Goal: Task Accomplishment & Management: Use online tool/utility

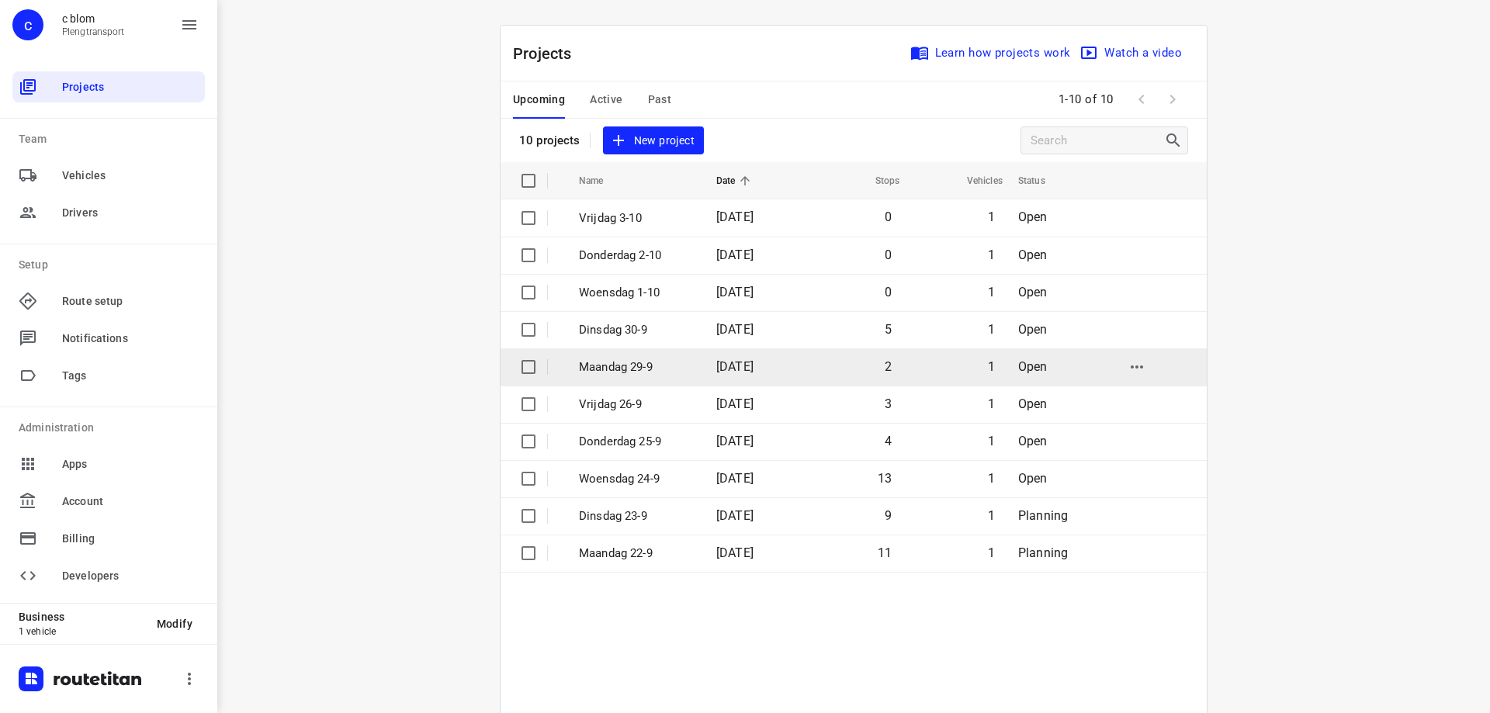
click at [662, 362] on p "Maandag 29-9" at bounding box center [636, 367] width 114 height 18
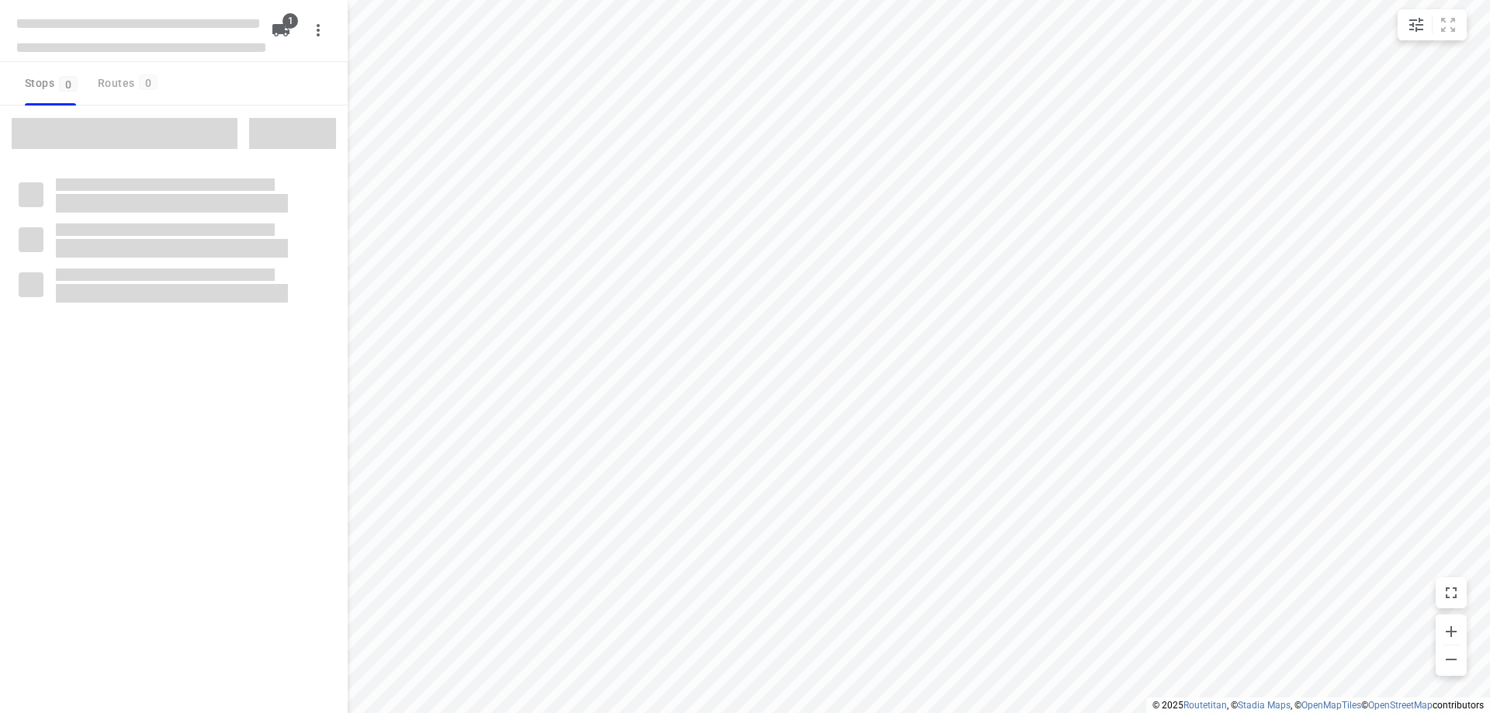
type input "distance"
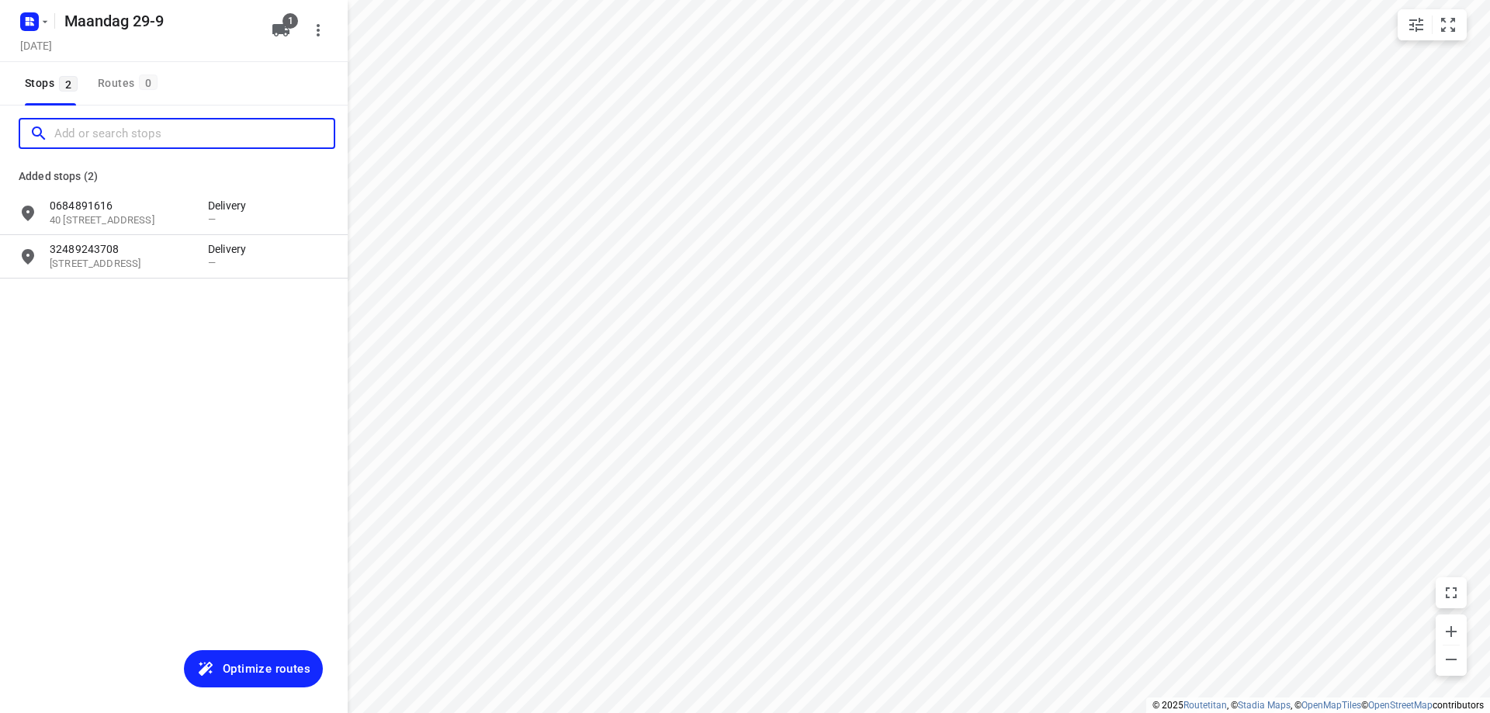
click at [153, 139] on input "Add or search stops" at bounding box center [193, 134] width 279 height 24
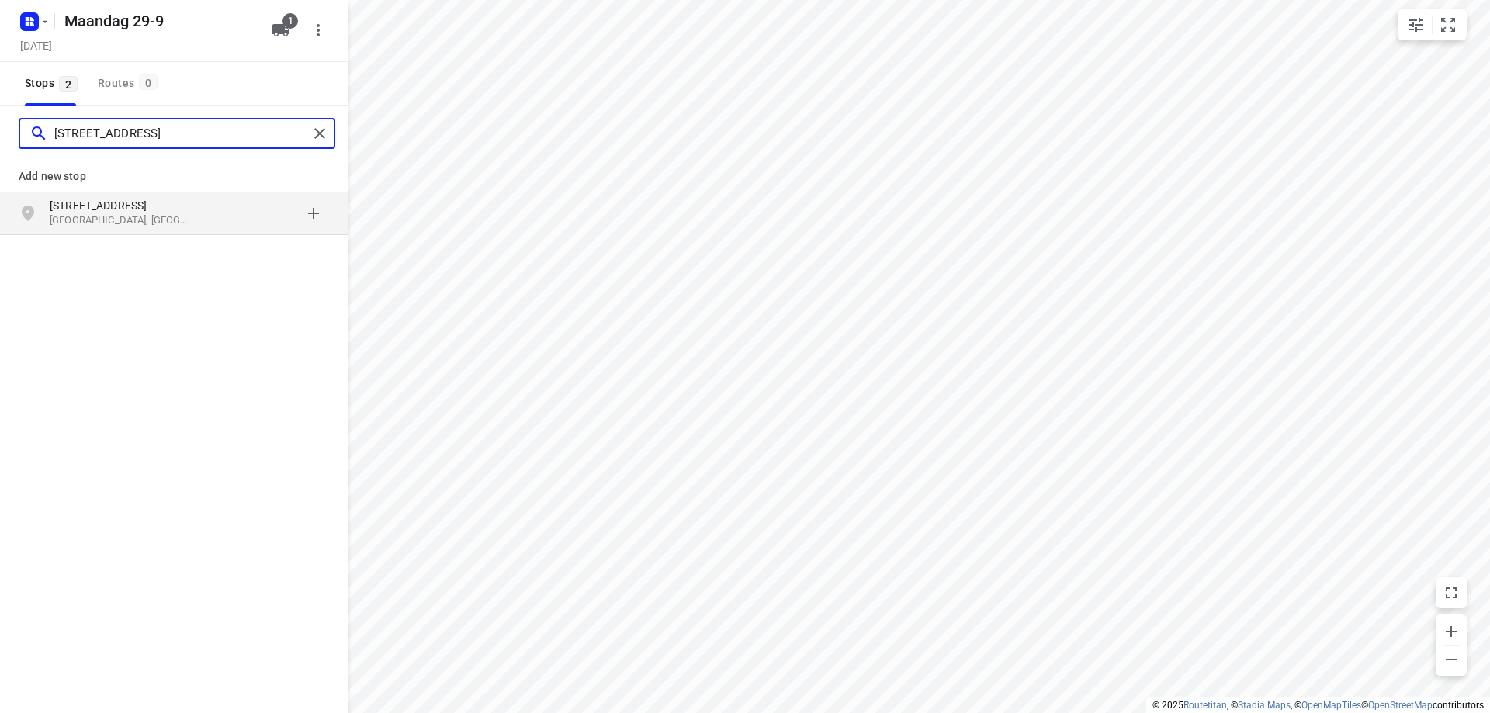
type input "[STREET_ADDRESS]"
click at [170, 220] on p "[GEOGRAPHIC_DATA], [GEOGRAPHIC_DATA]" at bounding box center [121, 220] width 143 height 15
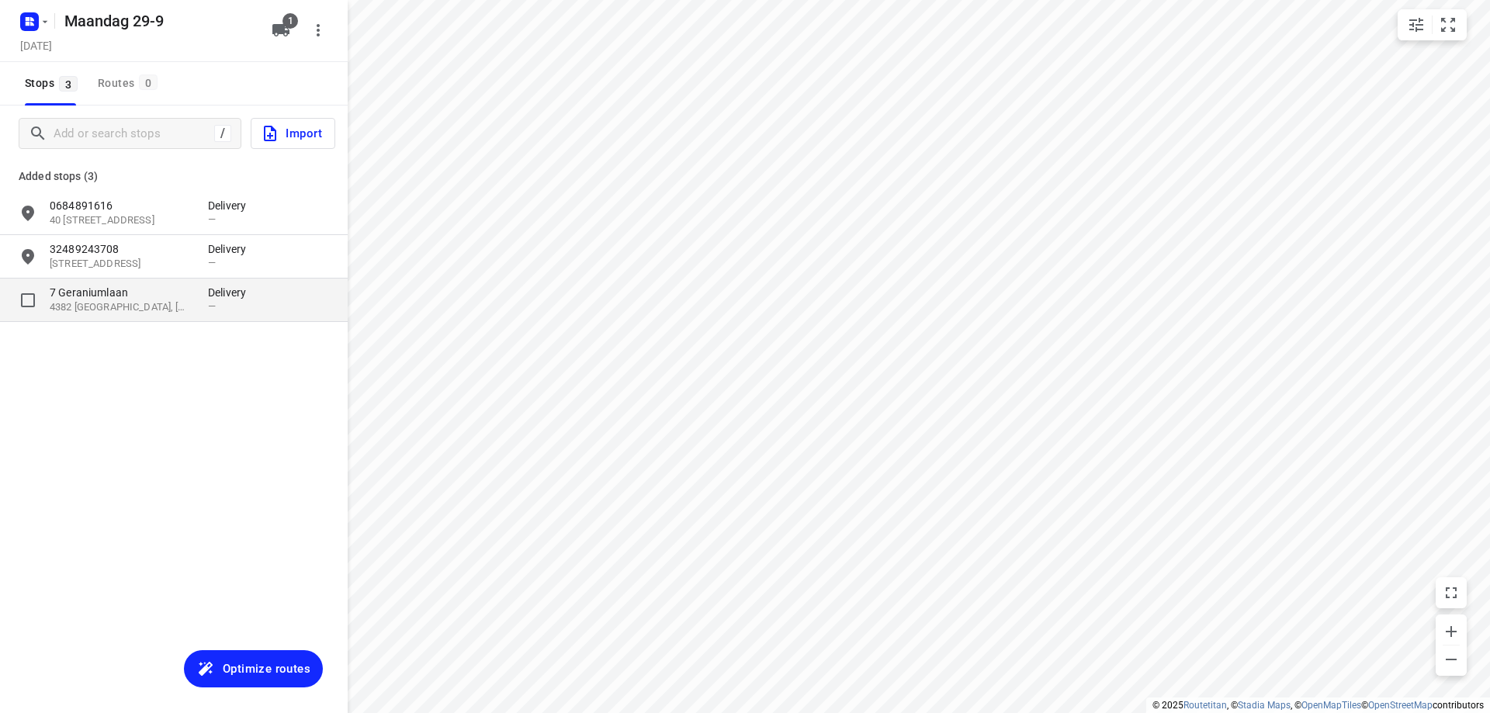
drag, startPoint x: 136, startPoint y: 305, endPoint x: 177, endPoint y: 298, distance: 41.7
click at [137, 304] on p "4382 [GEOGRAPHIC_DATA], [GEOGRAPHIC_DATA], [GEOGRAPHIC_DATA]" at bounding box center [121, 307] width 143 height 15
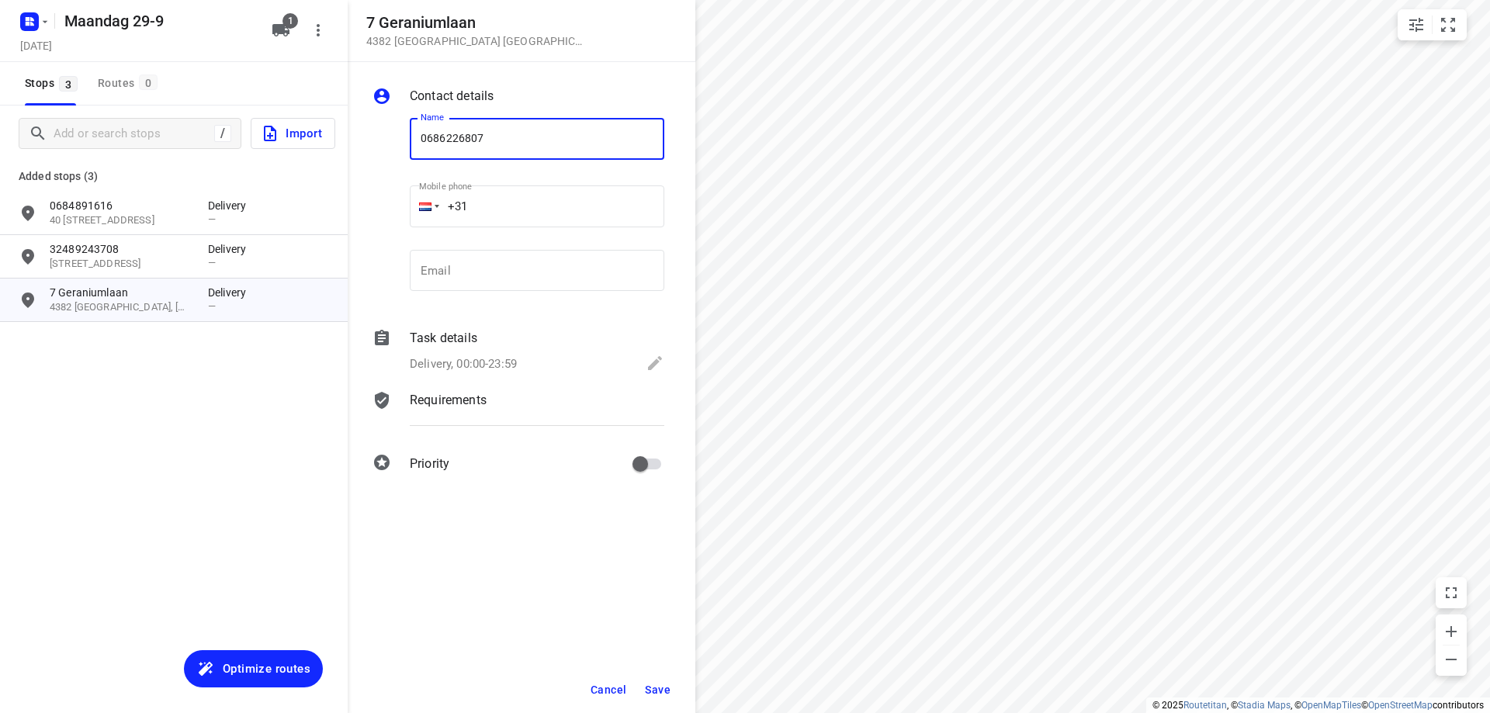
type input "0686226807"
click at [659, 689] on span "Save" at bounding box center [658, 690] width 26 height 12
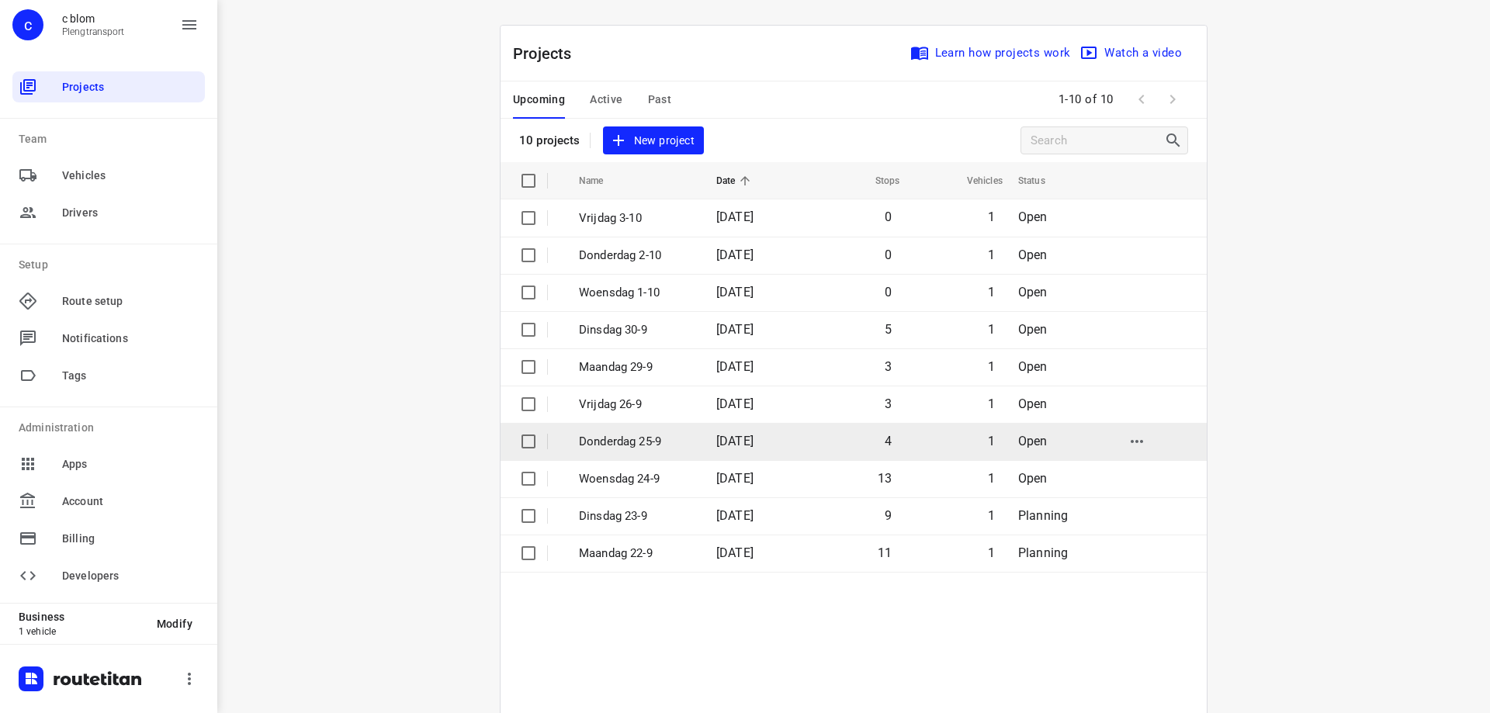
click at [731, 441] on span "[DATE]" at bounding box center [734, 441] width 37 height 15
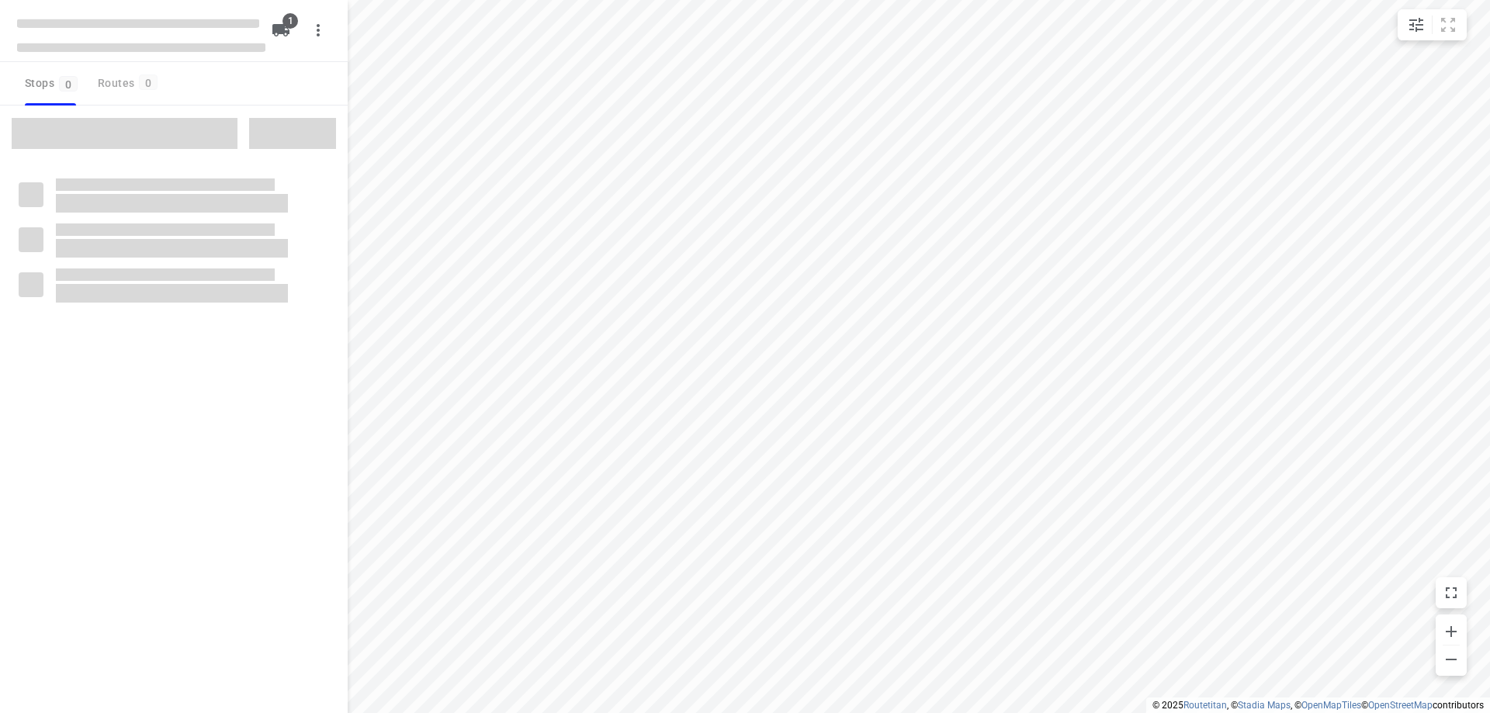
type input "distance"
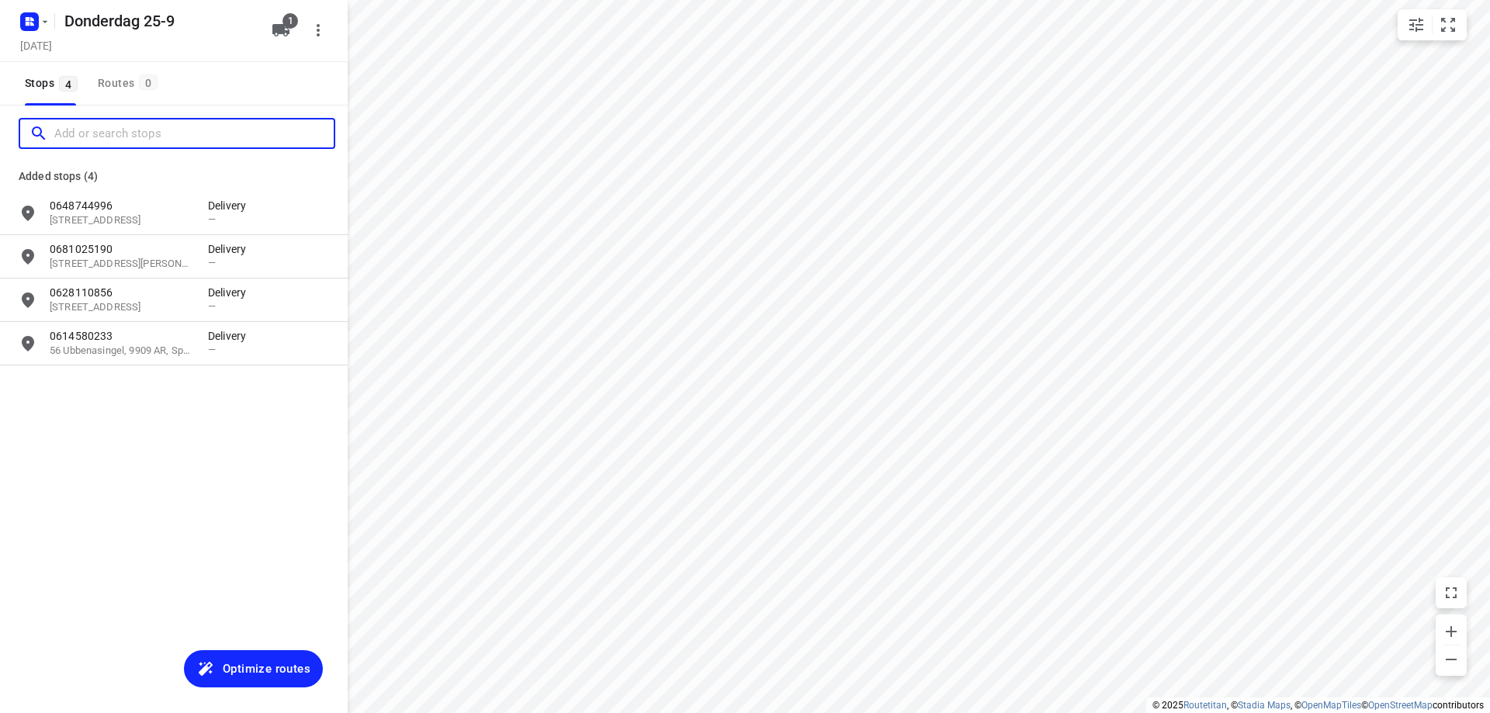
click at [154, 141] on input "Add or search stops" at bounding box center [193, 134] width 279 height 24
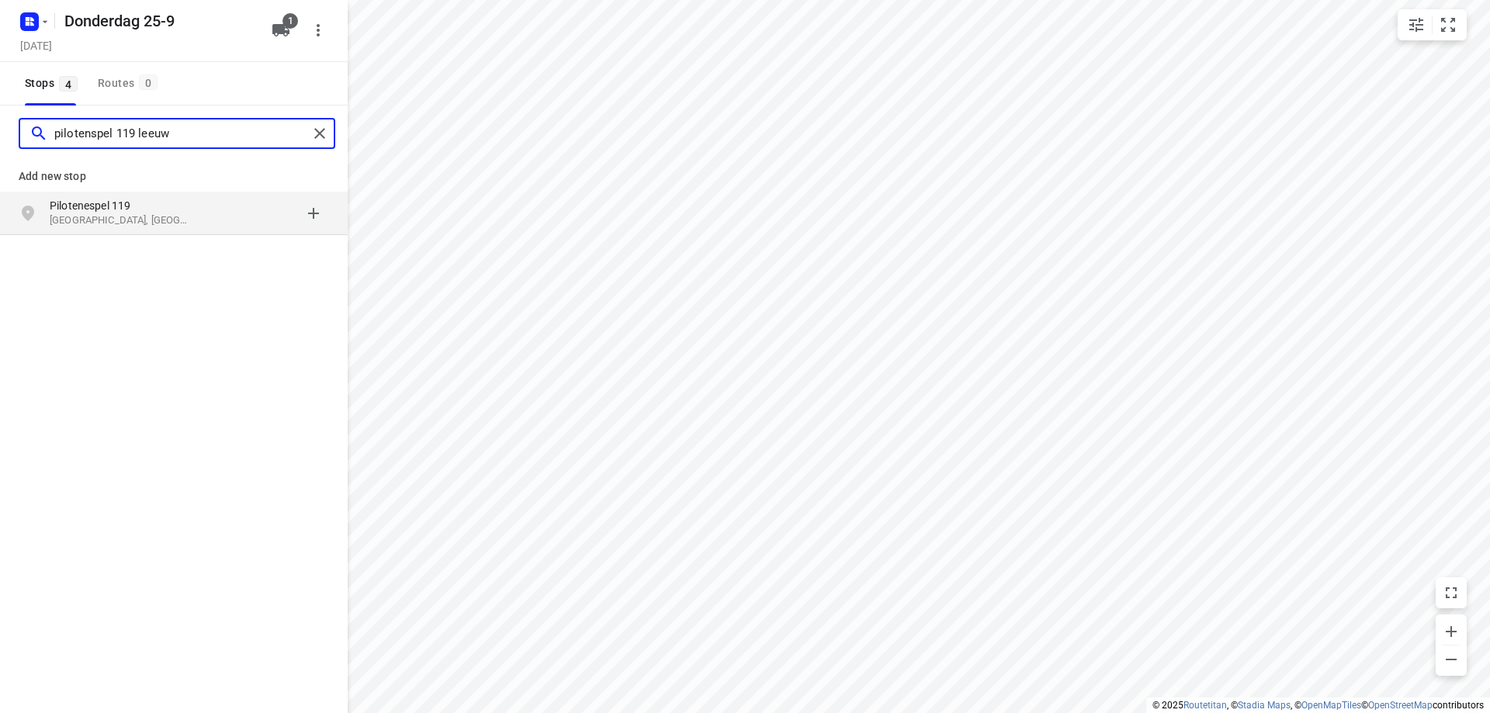
type input "pilotenspel 119 leeuw"
click at [82, 213] on p "[GEOGRAPHIC_DATA], [GEOGRAPHIC_DATA]" at bounding box center [121, 220] width 143 height 15
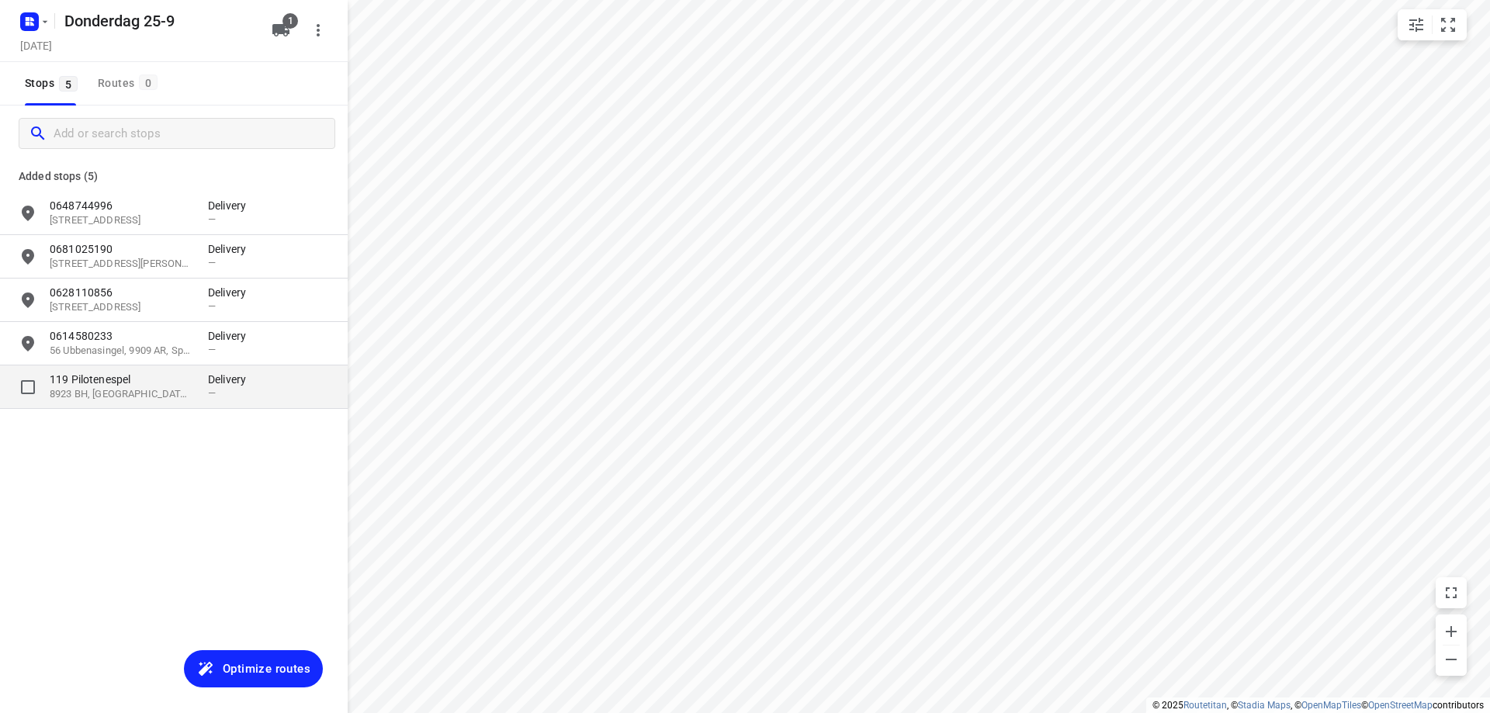
click at [106, 381] on p "119 Pilotenespel" at bounding box center [121, 380] width 143 height 16
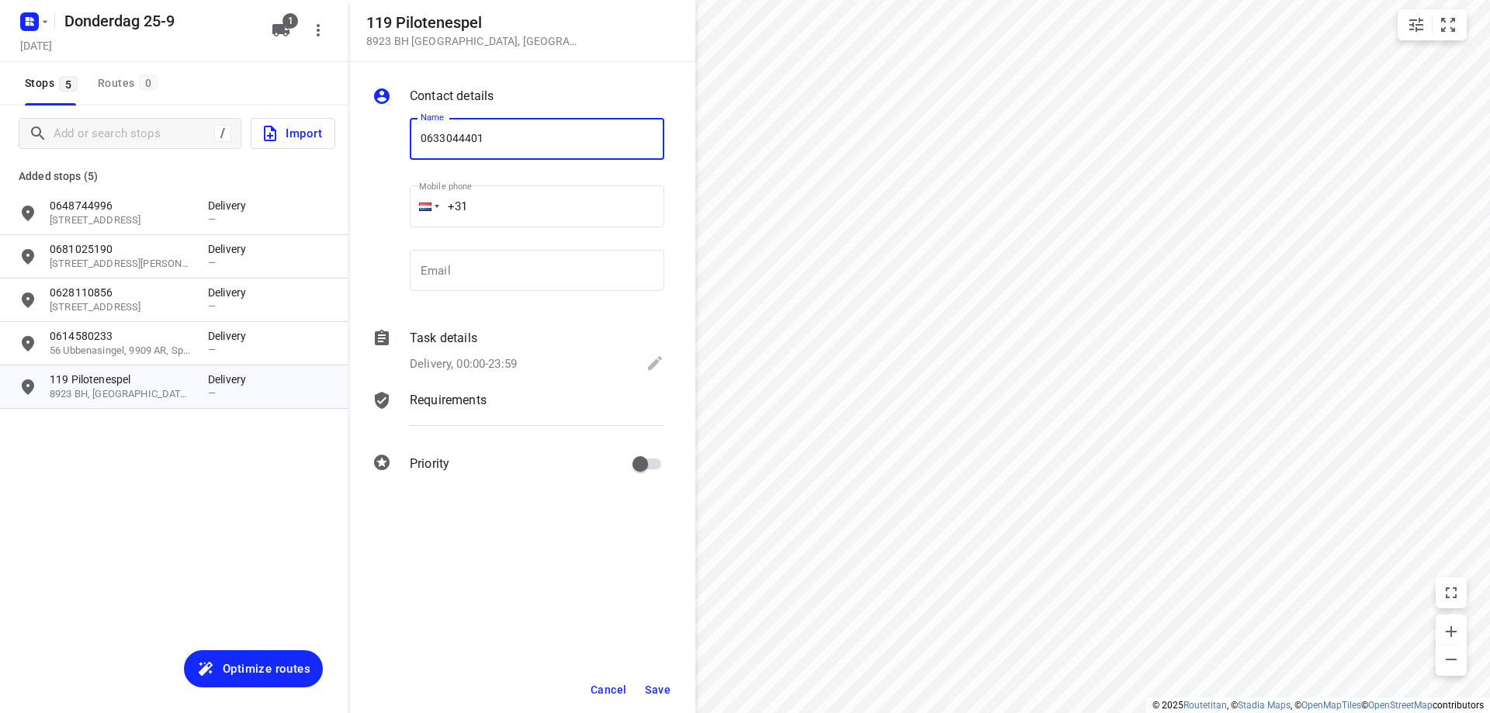
type input "0633044401"
click at [671, 694] on button "Save" at bounding box center [658, 690] width 38 height 28
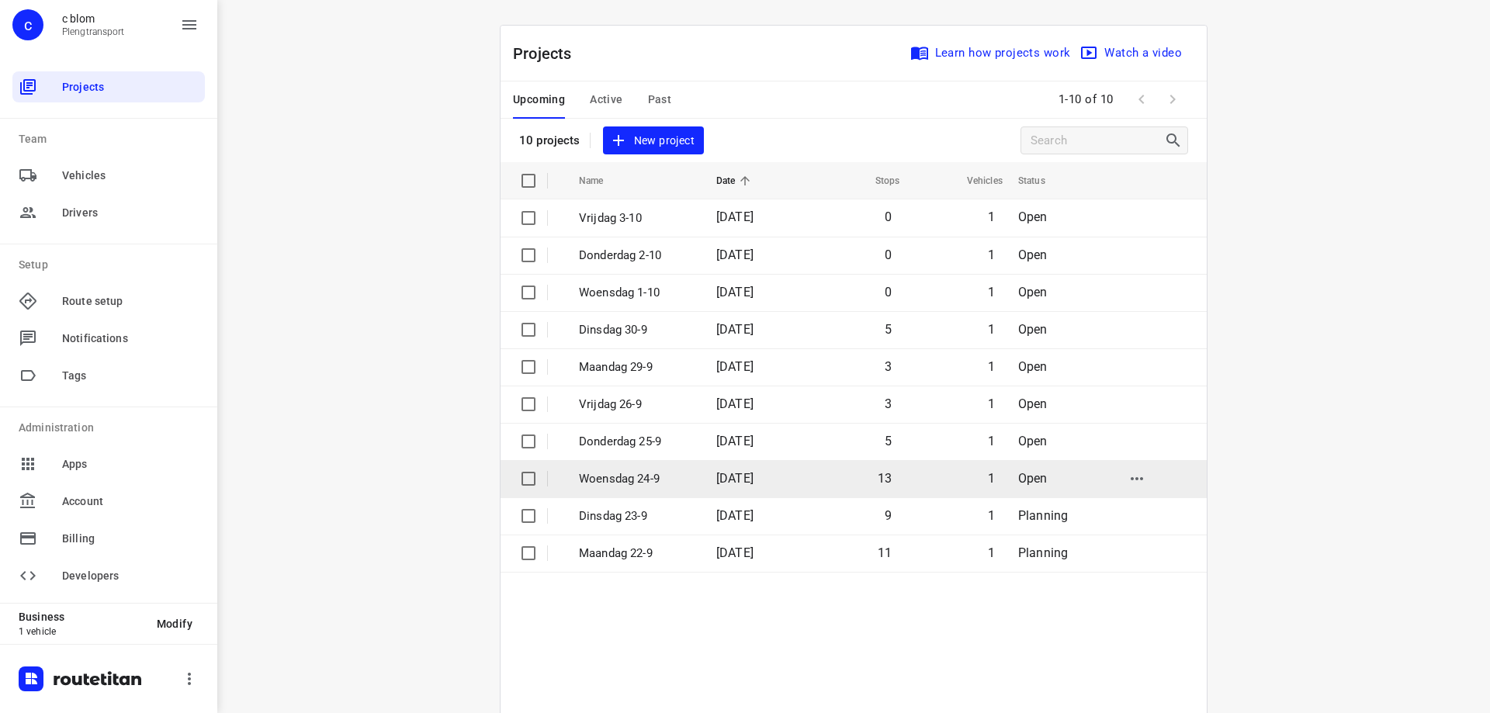
click at [645, 481] on p "Woensdag 24-9" at bounding box center [636, 479] width 114 height 18
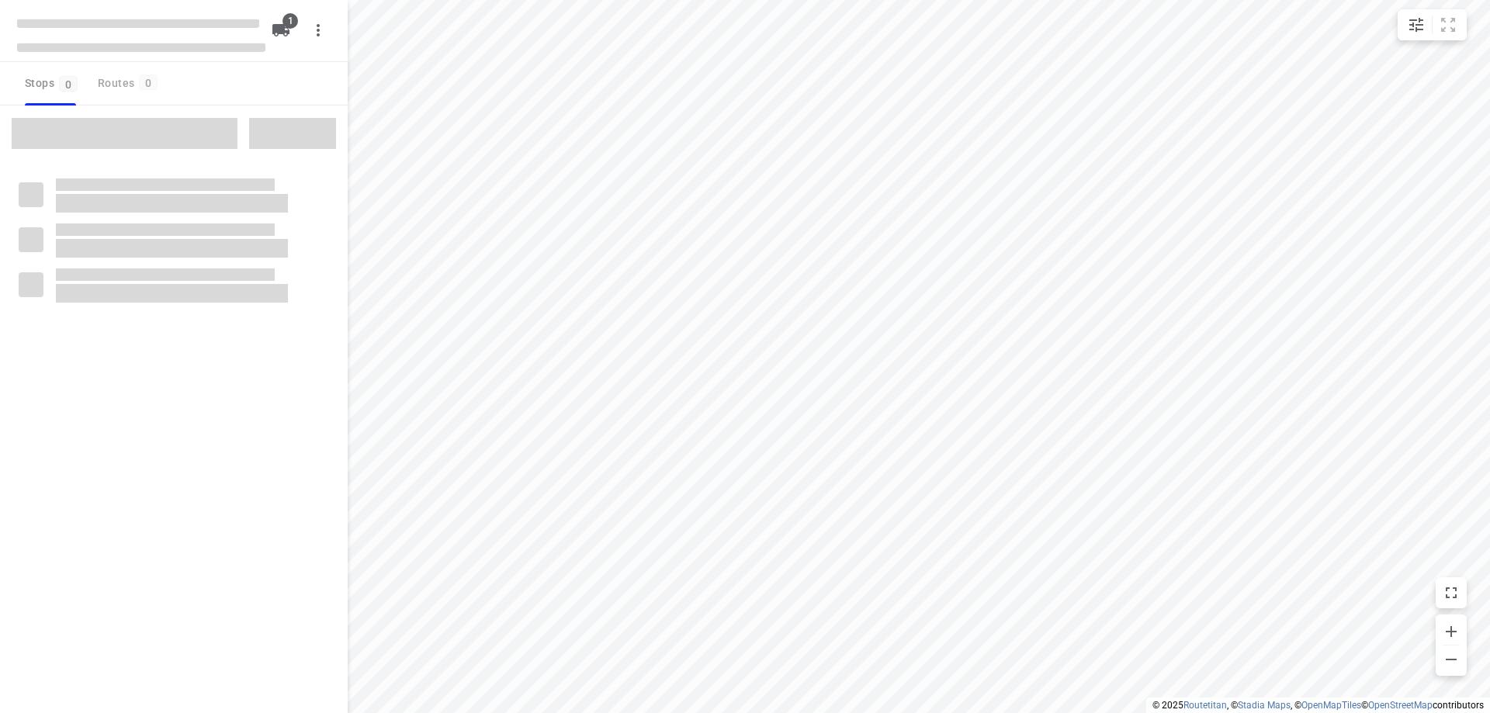
type input "distance"
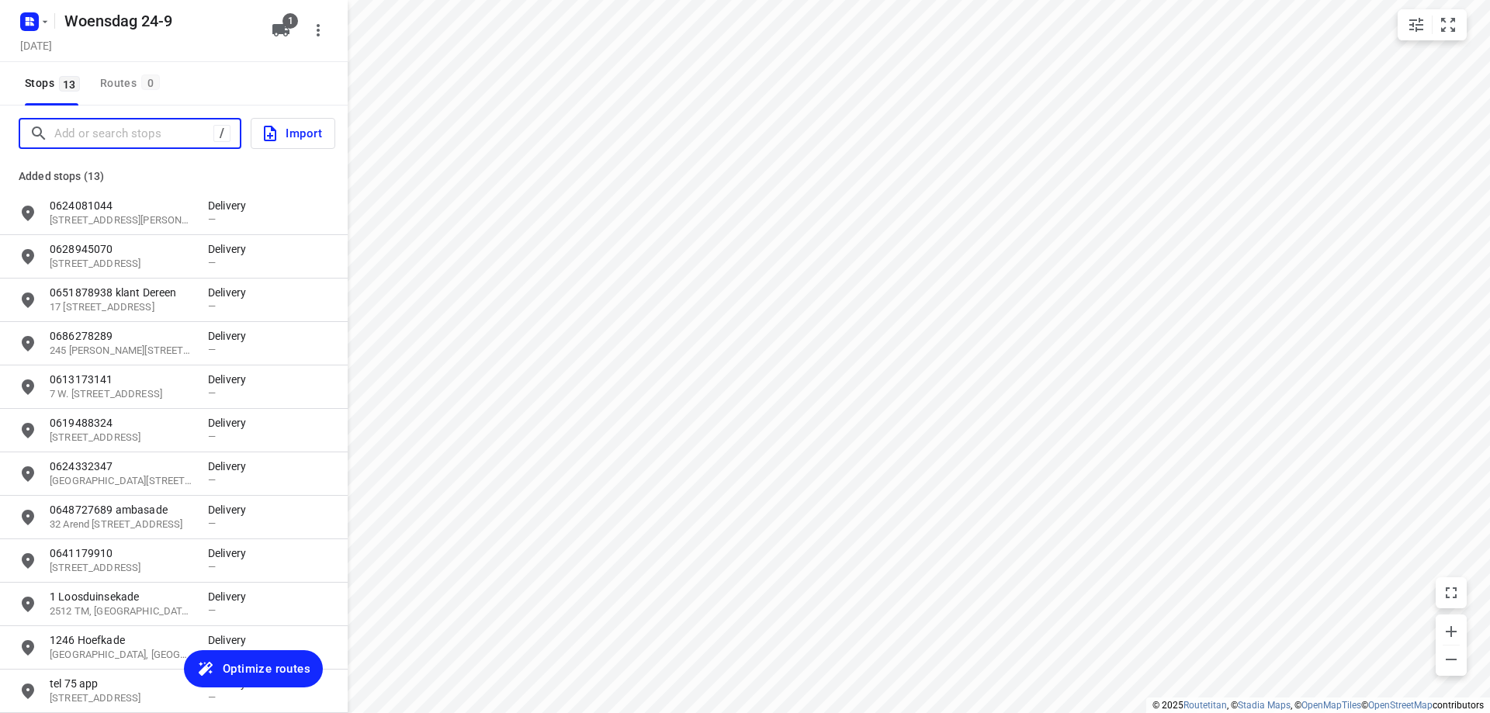
click at [128, 130] on input "Add or search stops" at bounding box center [133, 134] width 159 height 24
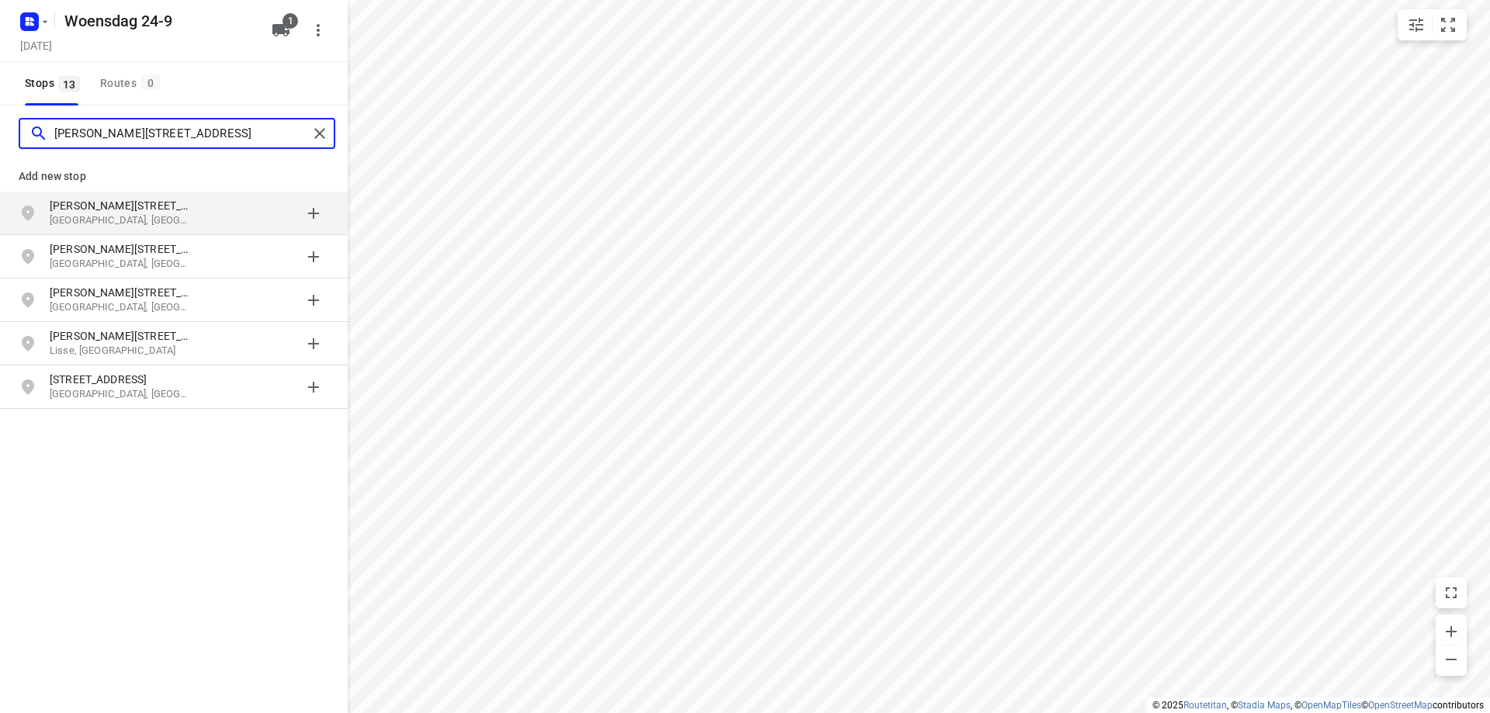
click at [110, 133] on input "[PERSON_NAME][STREET_ADDRESS]" at bounding box center [181, 134] width 254 height 24
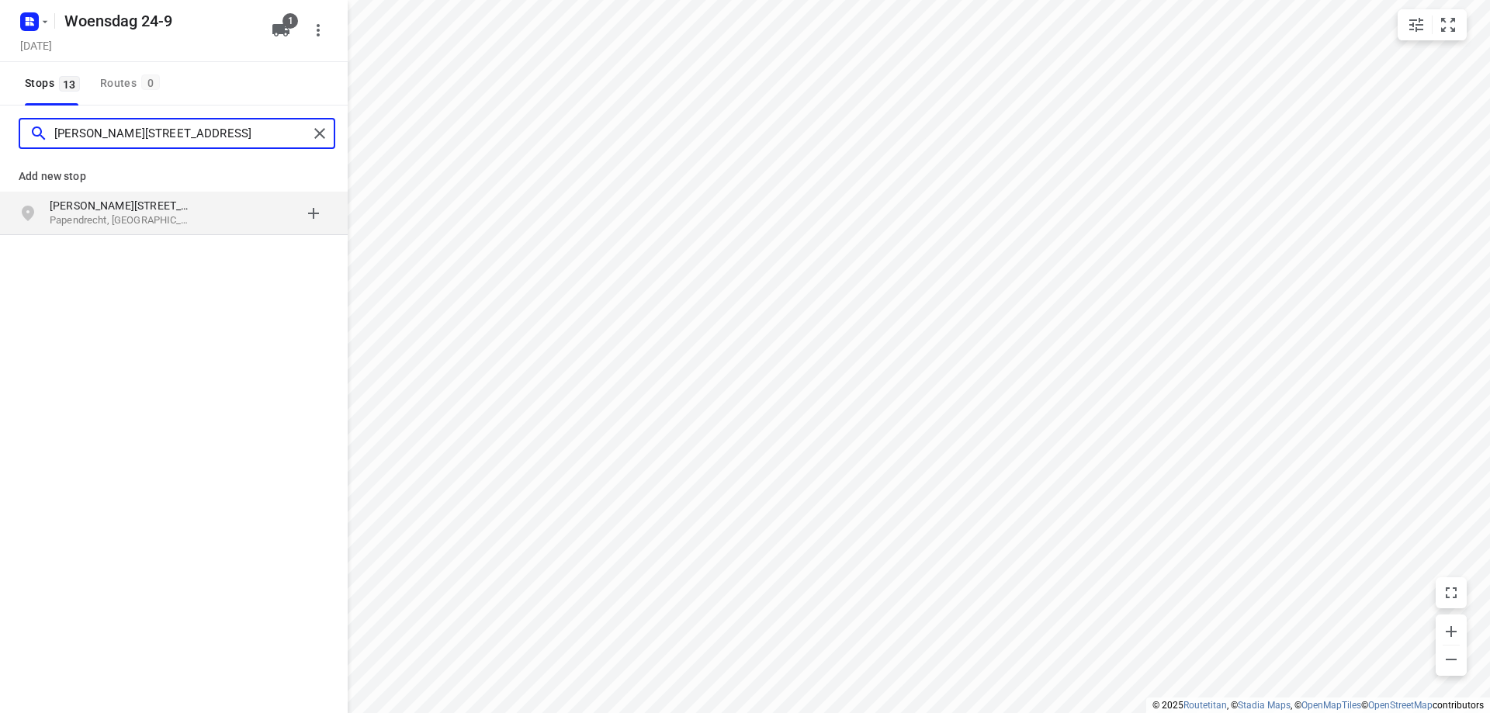
type input "[PERSON_NAME][STREET_ADDRESS]"
click at [218, 206] on div "grid" at bounding box center [268, 213] width 121 height 31
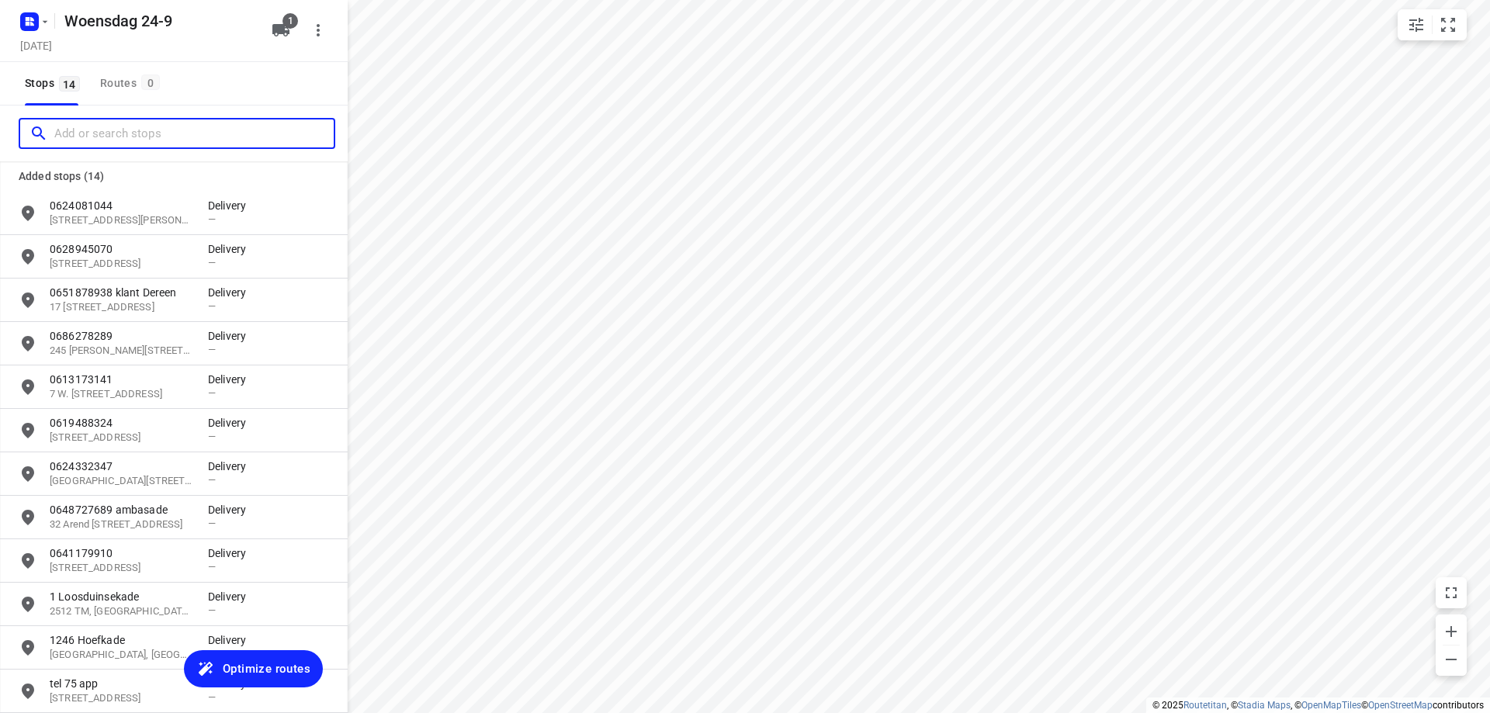
scroll to position [158, 0]
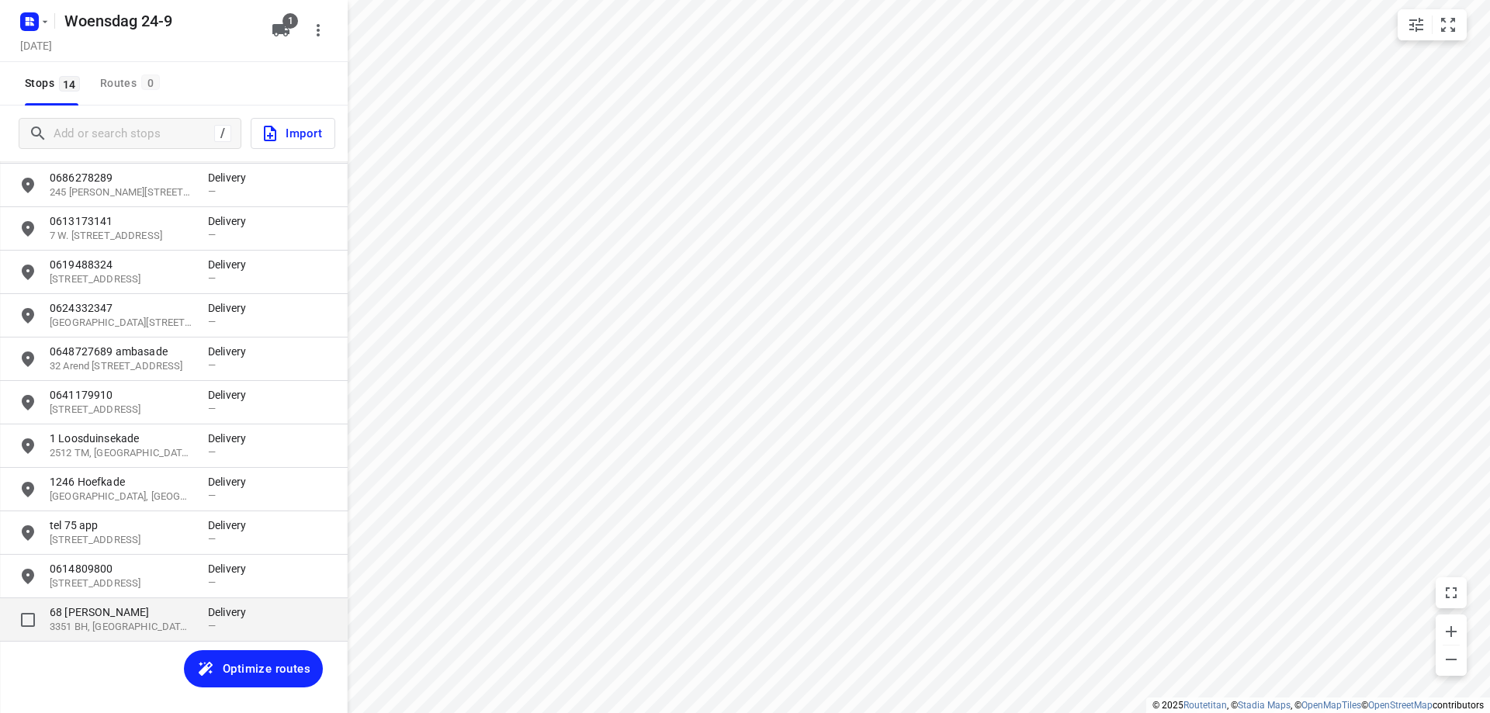
click at [85, 618] on p "68 [PERSON_NAME]" at bounding box center [121, 612] width 143 height 16
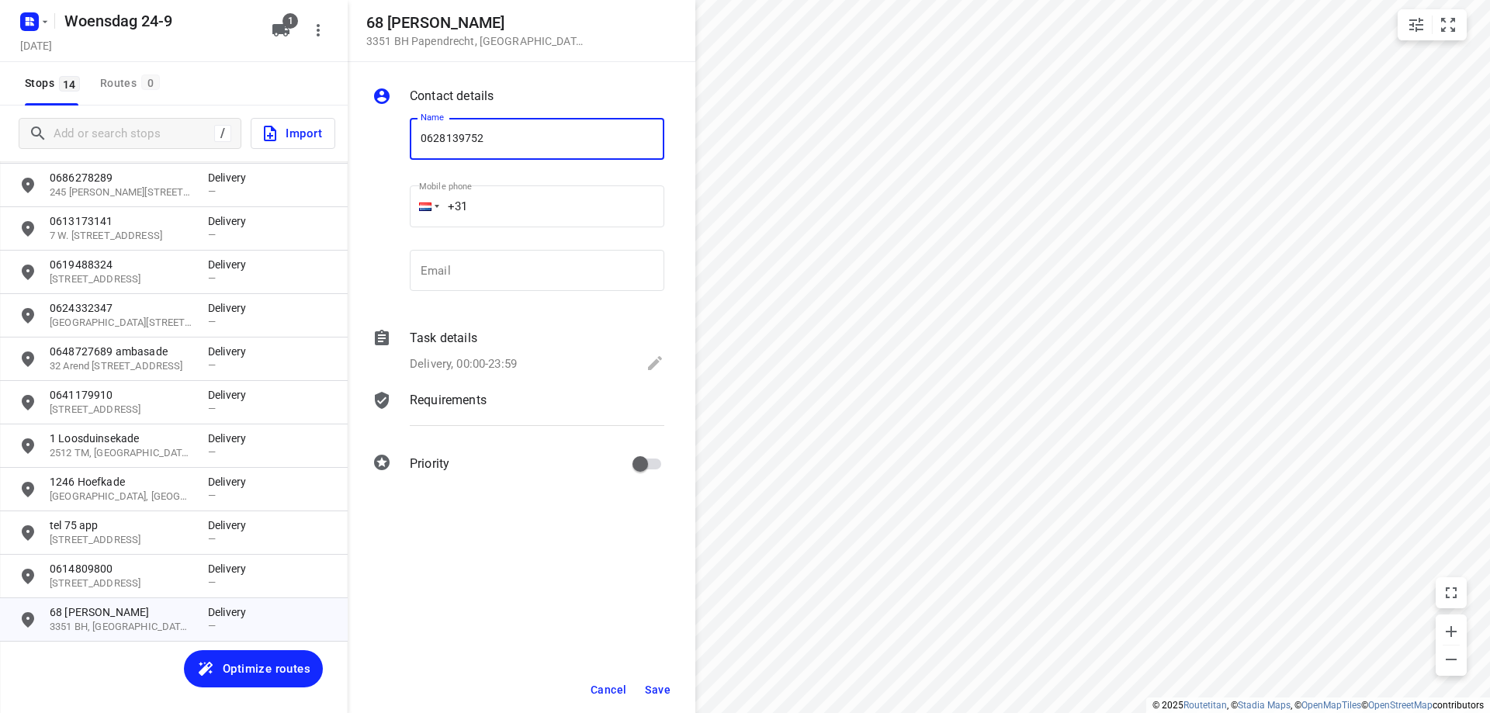
type input "0628139752"
click at [654, 691] on span "Save" at bounding box center [658, 690] width 26 height 12
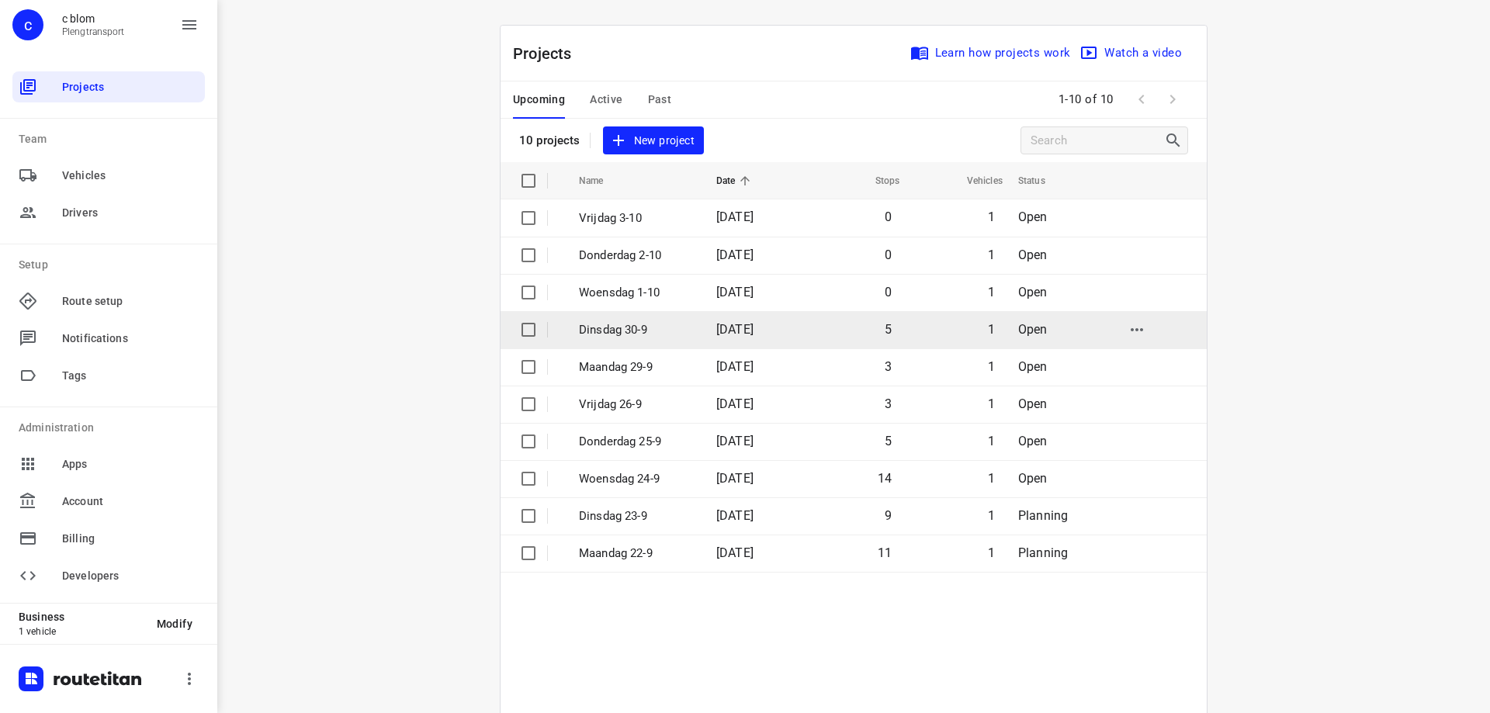
click at [621, 323] on p "Dinsdag 30-9" at bounding box center [636, 330] width 114 height 18
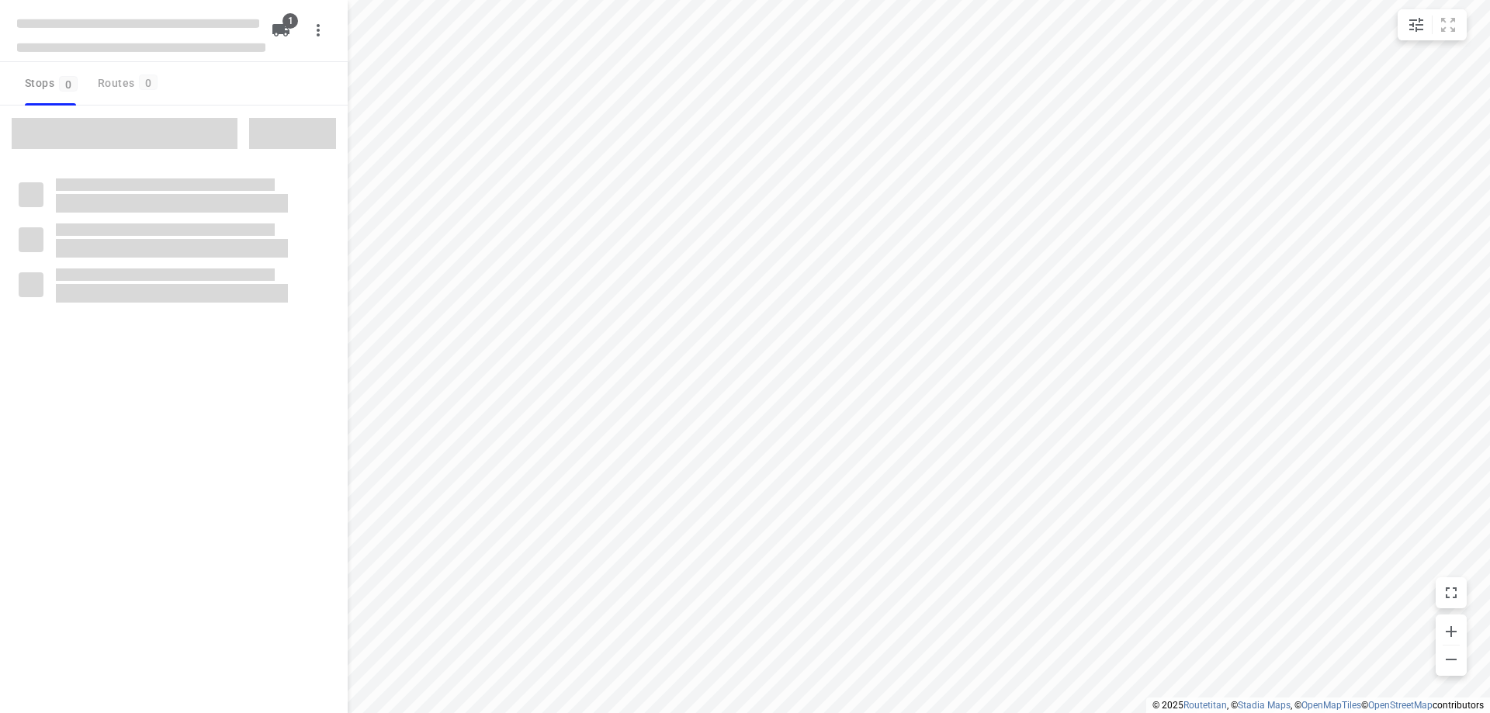
type input "distance"
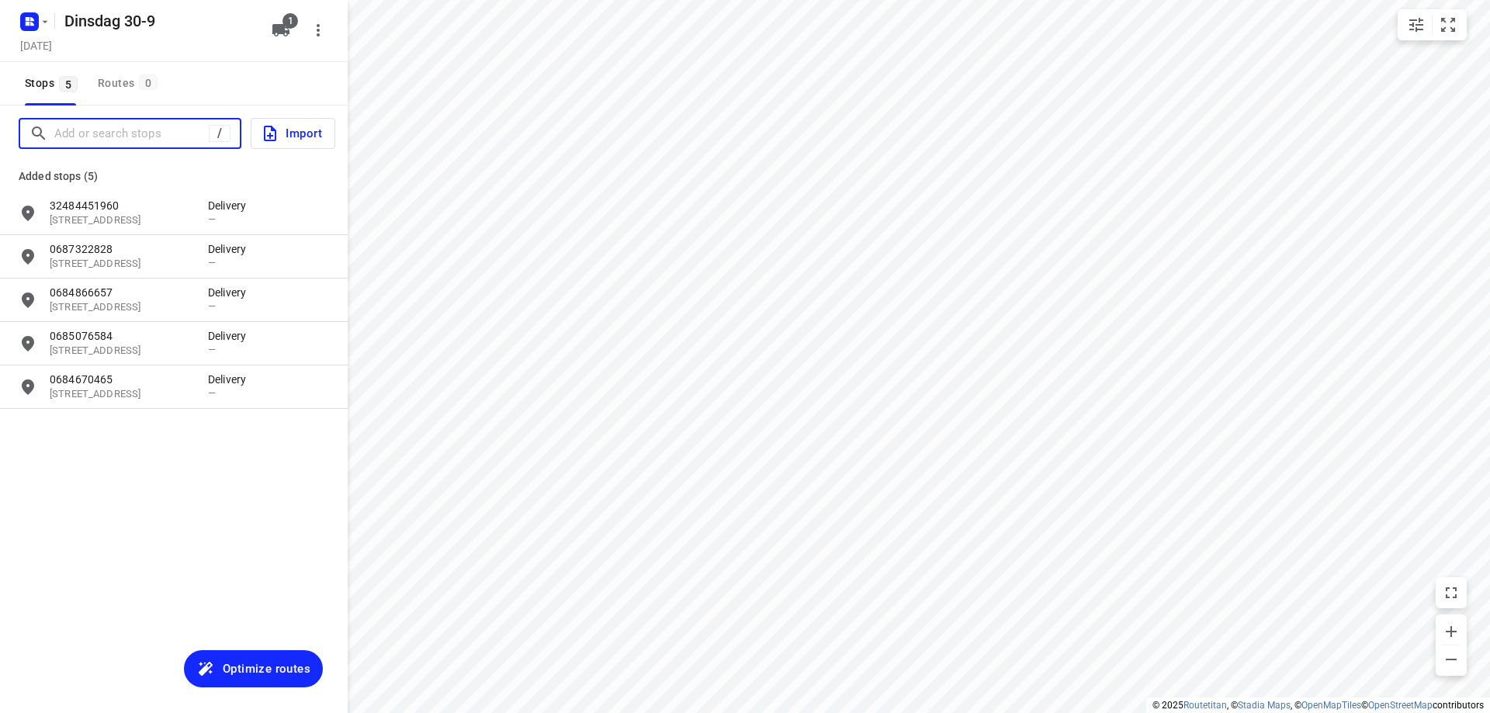
click at [151, 143] on input "Add or search stops" at bounding box center [131, 134] width 154 height 24
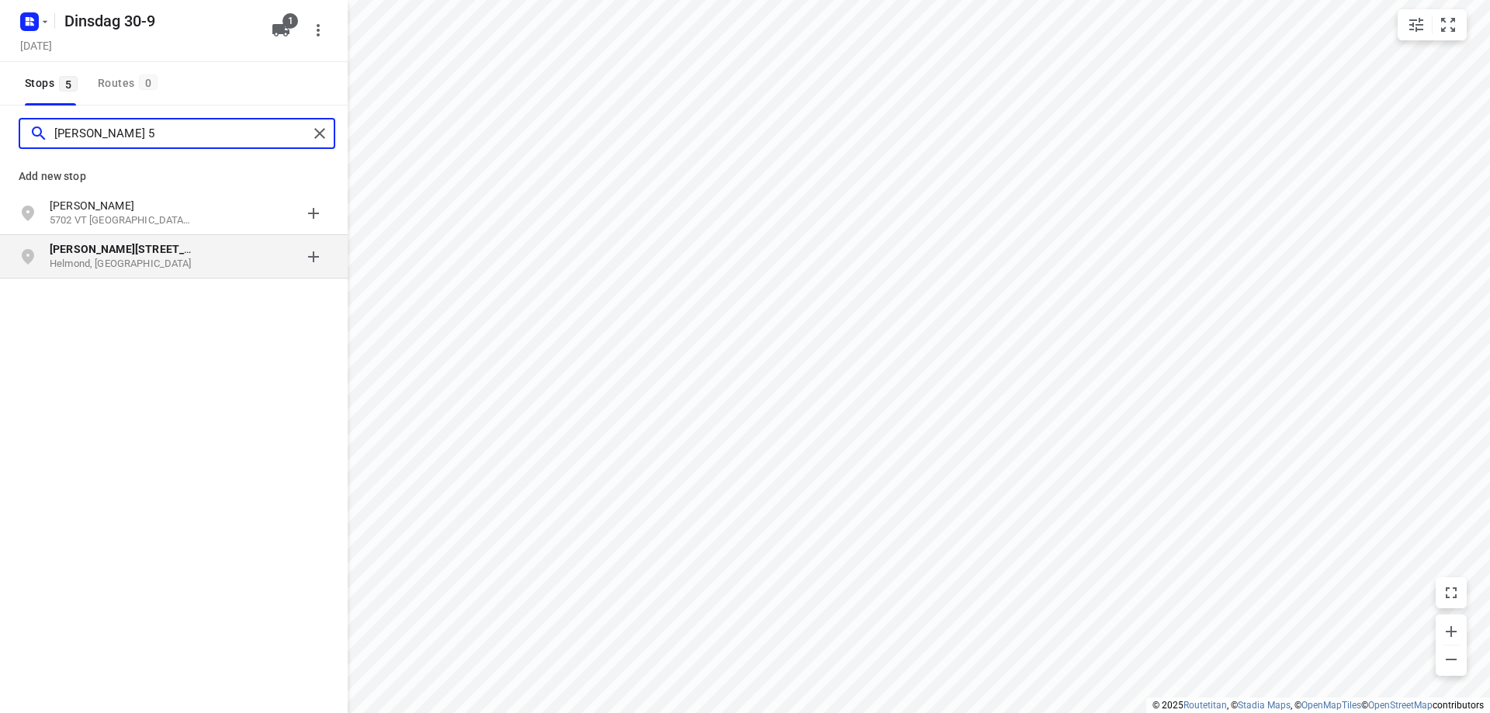
type input "[PERSON_NAME] 5"
click at [150, 249] on b "[PERSON_NAME][STREET_ADDRESS]" at bounding box center [143, 249] width 186 height 12
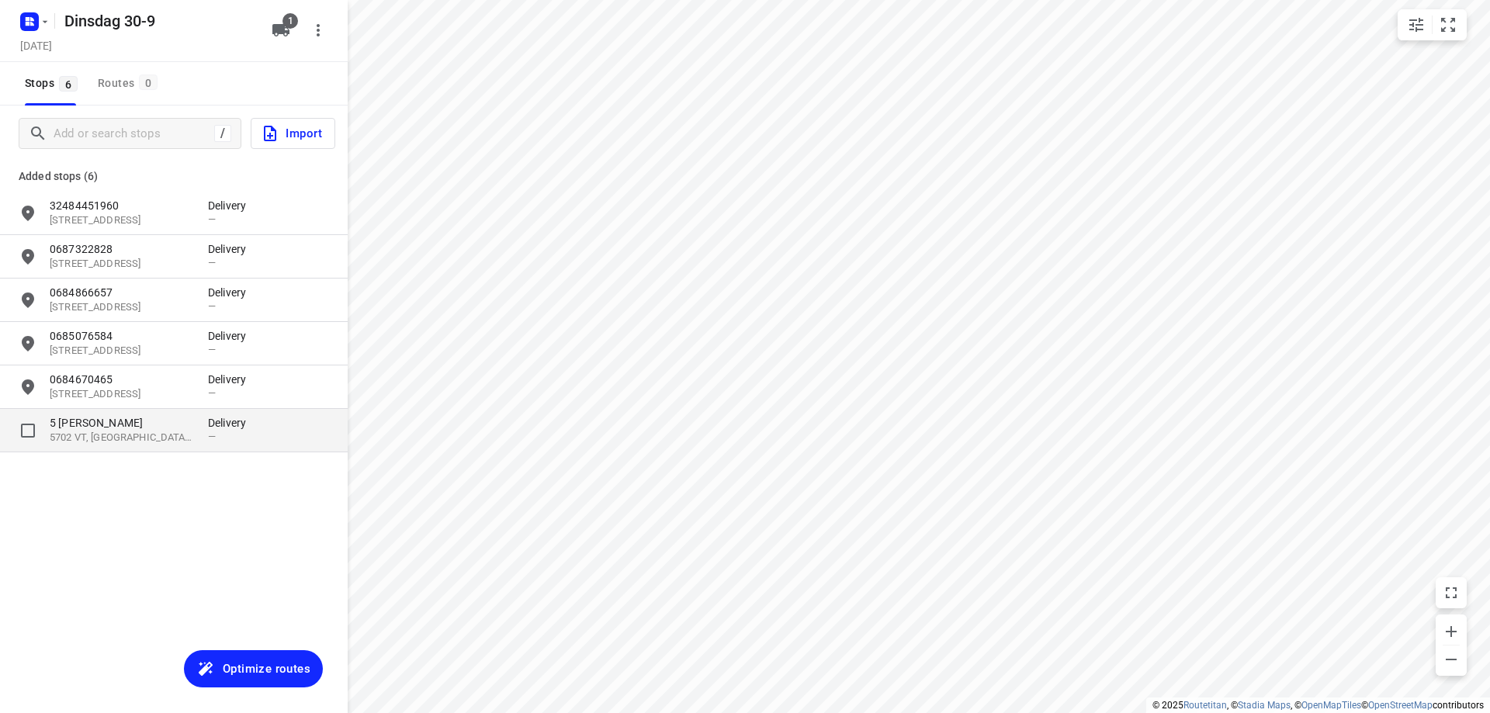
click at [165, 428] on p "5 [PERSON_NAME]" at bounding box center [121, 423] width 143 height 16
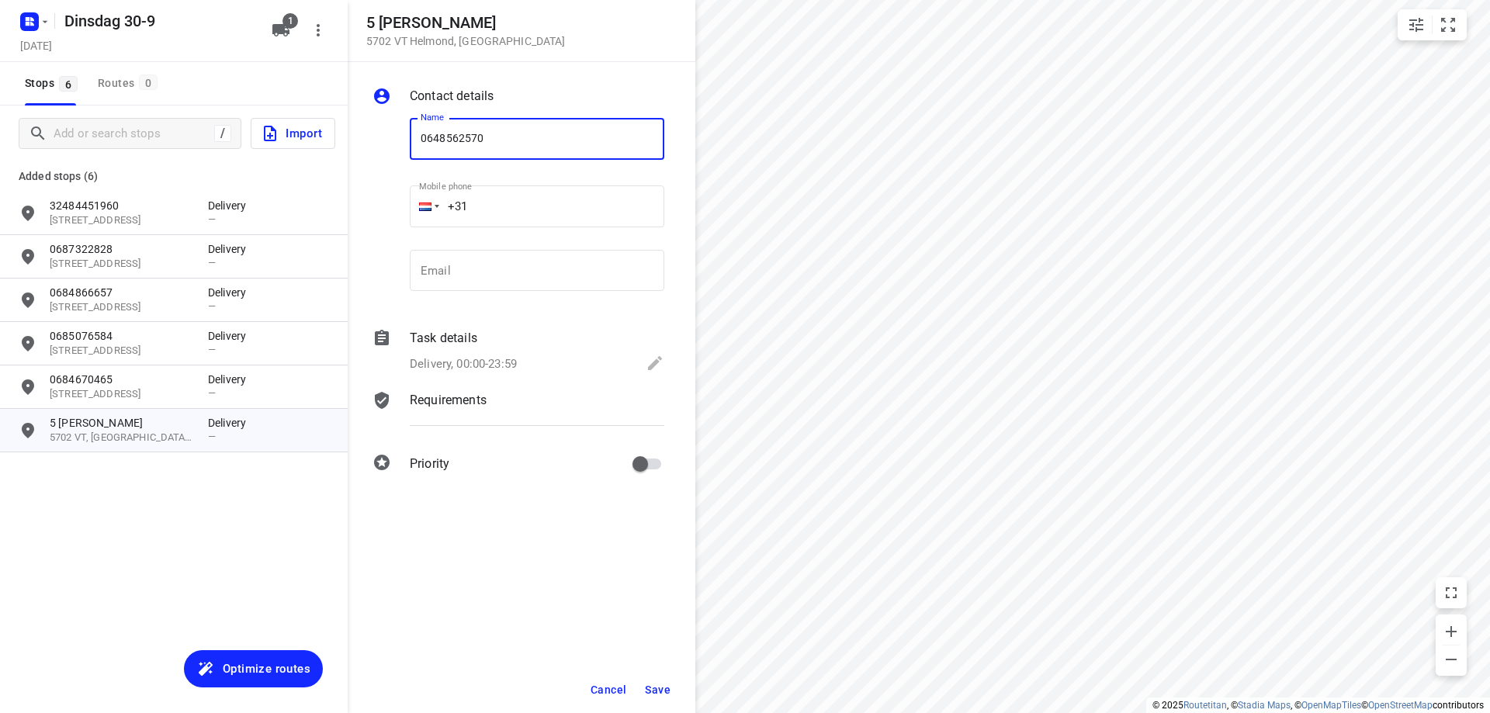
type input "0648562570"
click at [662, 681] on button "Save" at bounding box center [658, 690] width 38 height 28
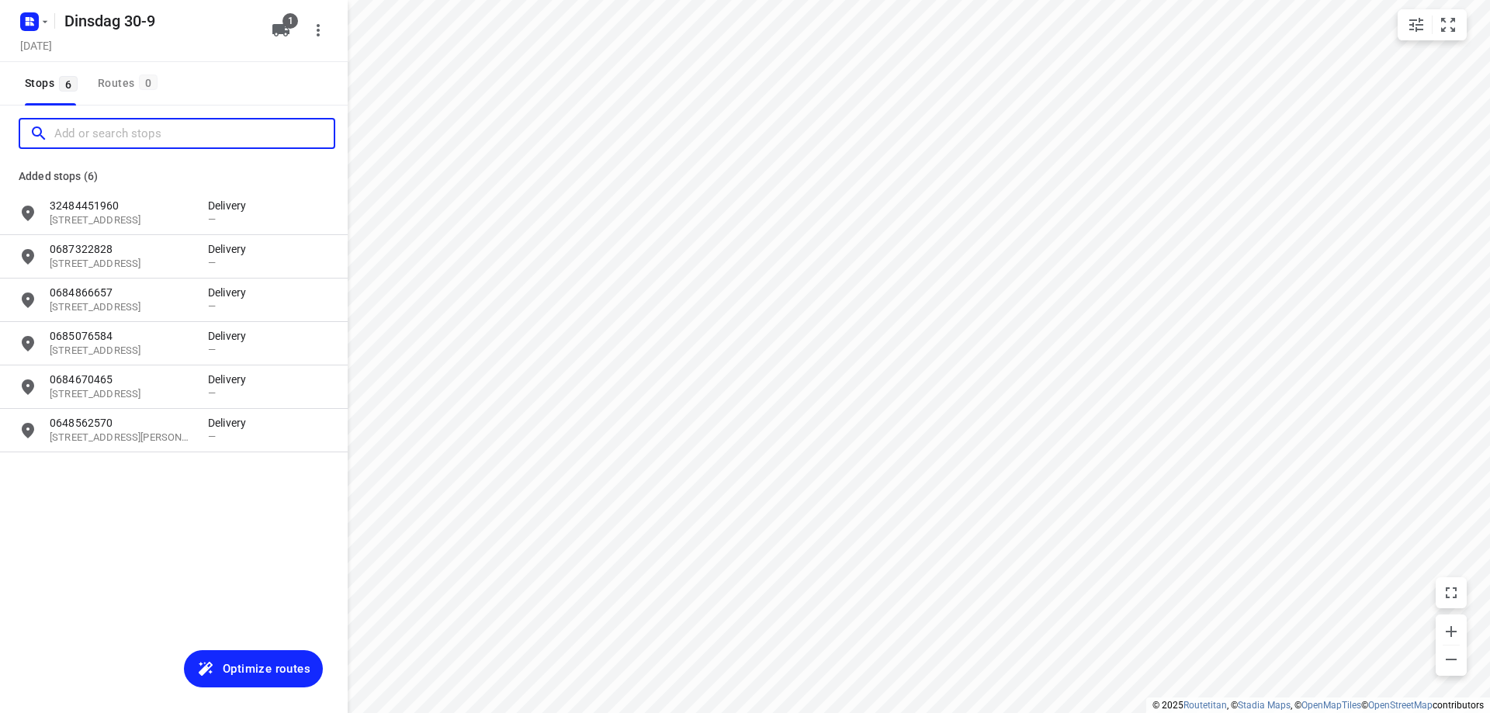
click at [123, 126] on input "Add or search stops" at bounding box center [193, 134] width 279 height 24
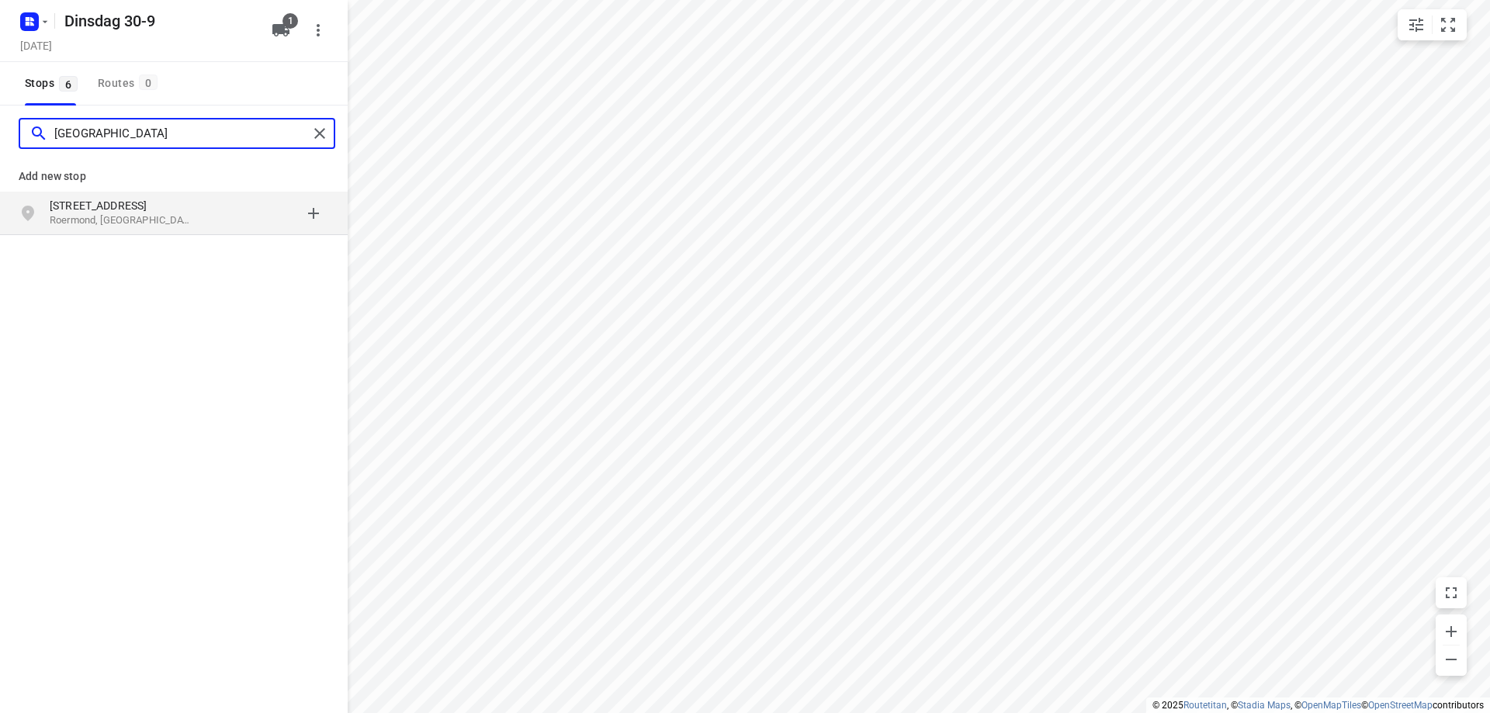
type input "[GEOGRAPHIC_DATA]"
click at [125, 203] on p "[STREET_ADDRESS]" at bounding box center [121, 206] width 143 height 16
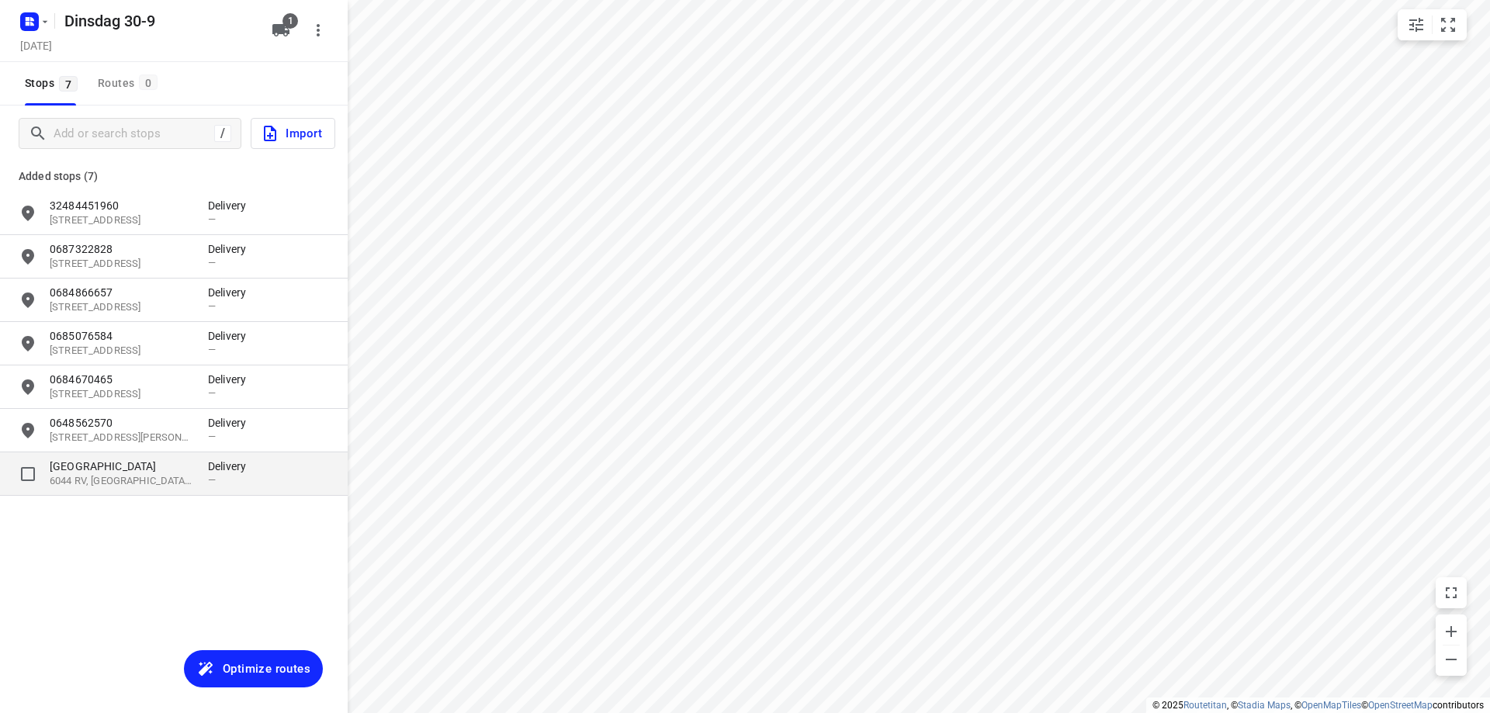
click at [180, 469] on p "[GEOGRAPHIC_DATA]" at bounding box center [121, 467] width 143 height 16
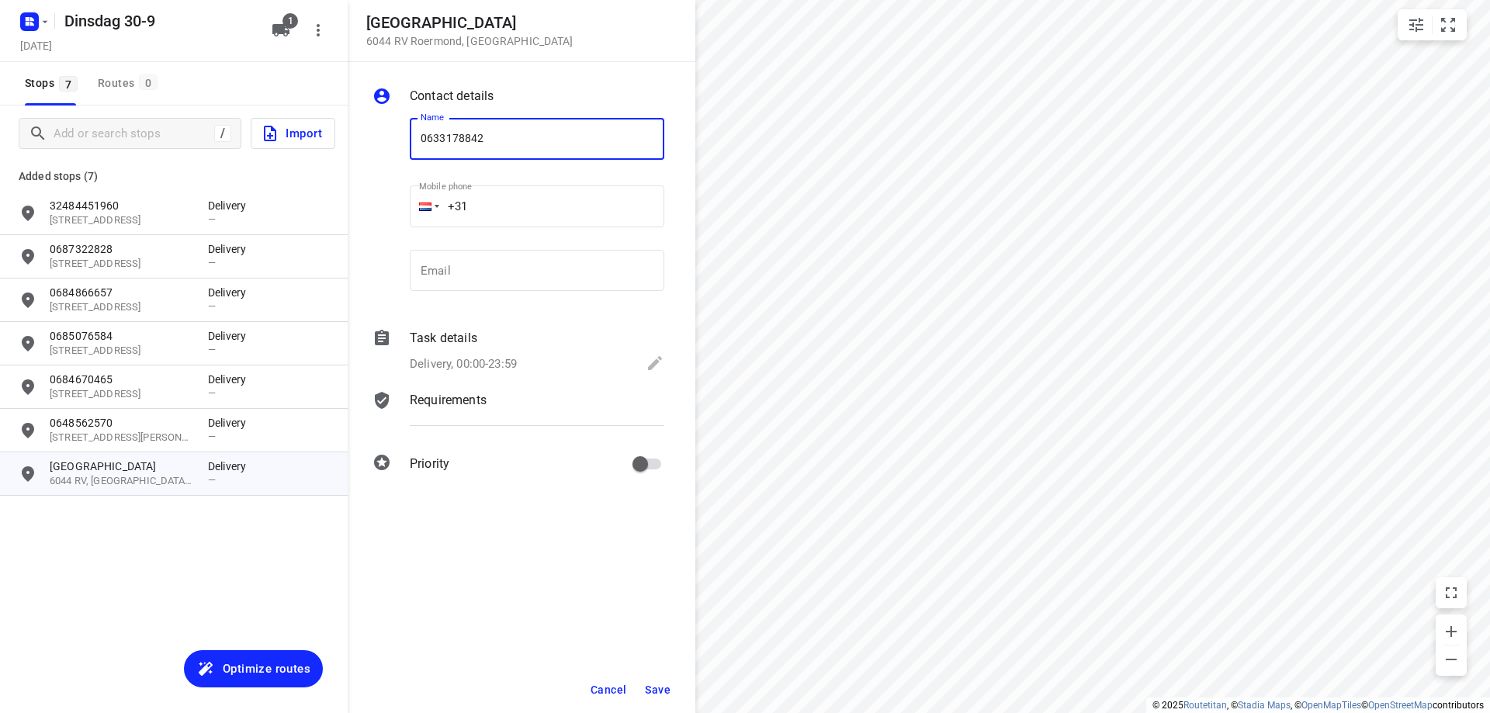
type input "0633178842"
click at [664, 689] on span "Save" at bounding box center [658, 690] width 26 height 12
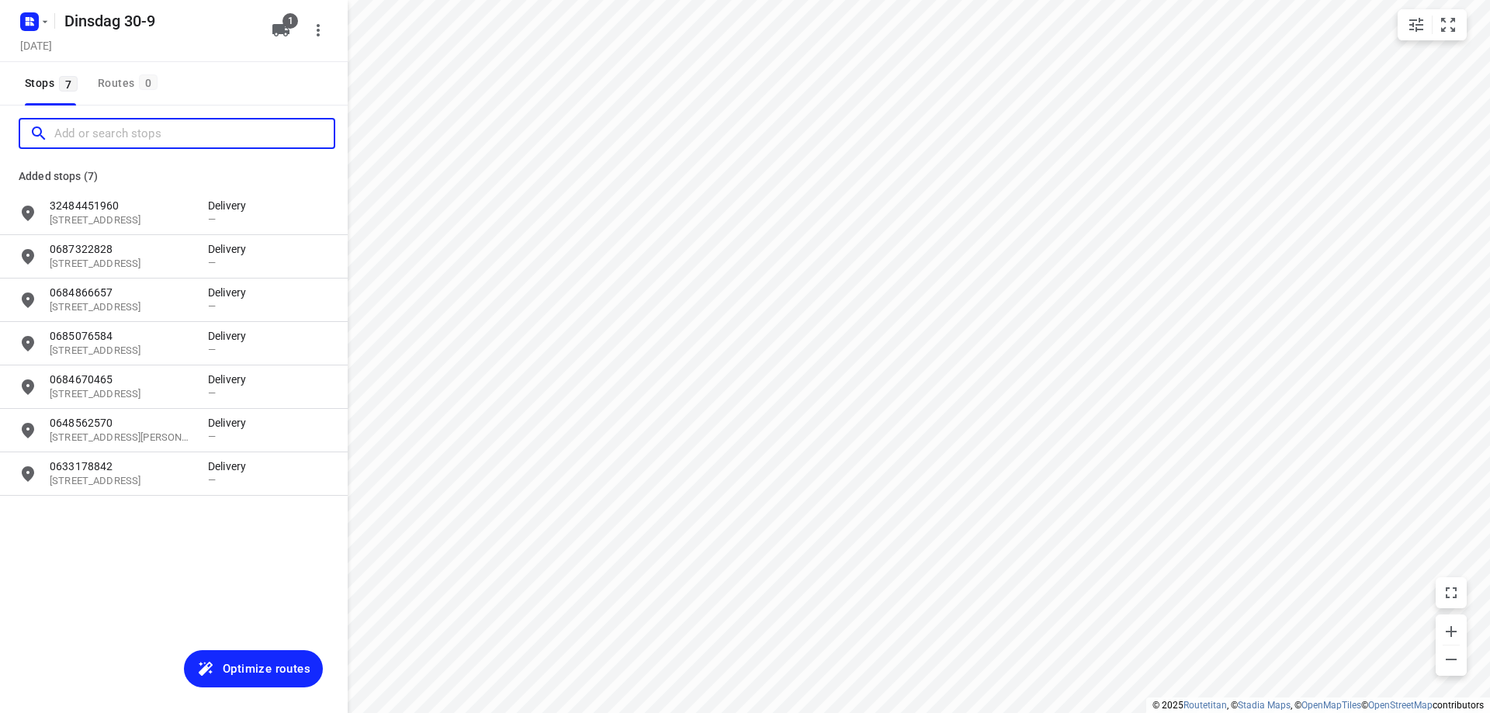
click at [119, 132] on input "Add or search stops" at bounding box center [193, 134] width 279 height 24
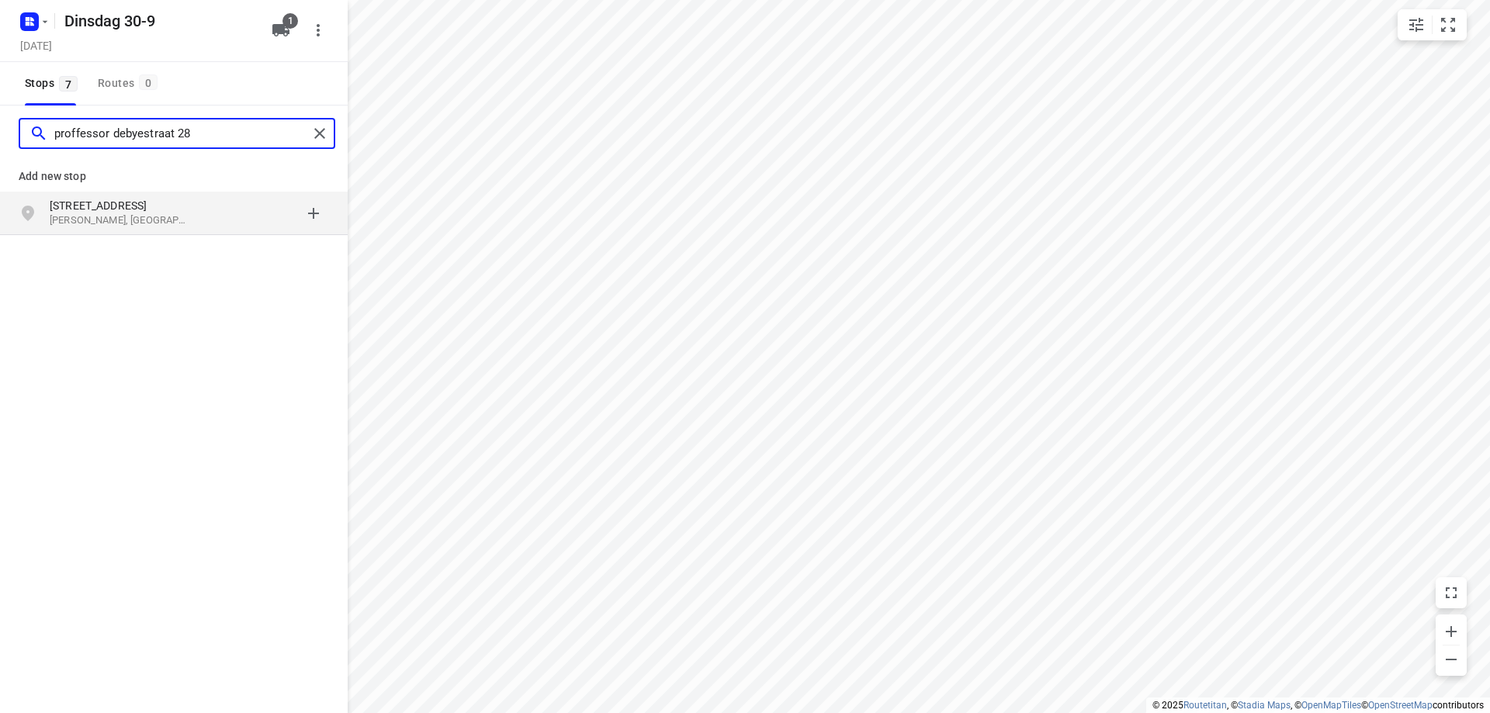
type input "proffessor debyestraat 28"
click at [121, 212] on p "[STREET_ADDRESS]" at bounding box center [121, 206] width 143 height 16
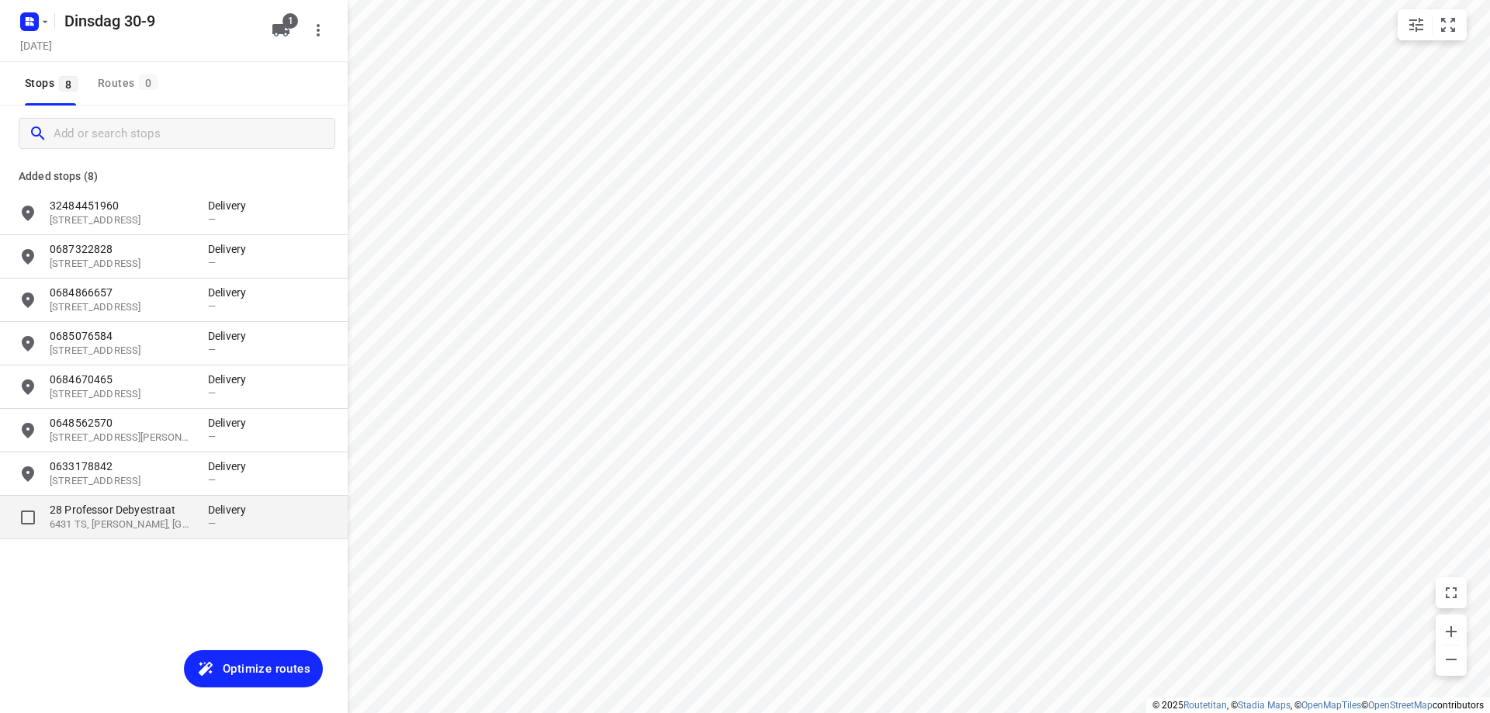
click at [116, 514] on p "28 Professor Debyestraat" at bounding box center [121, 510] width 143 height 16
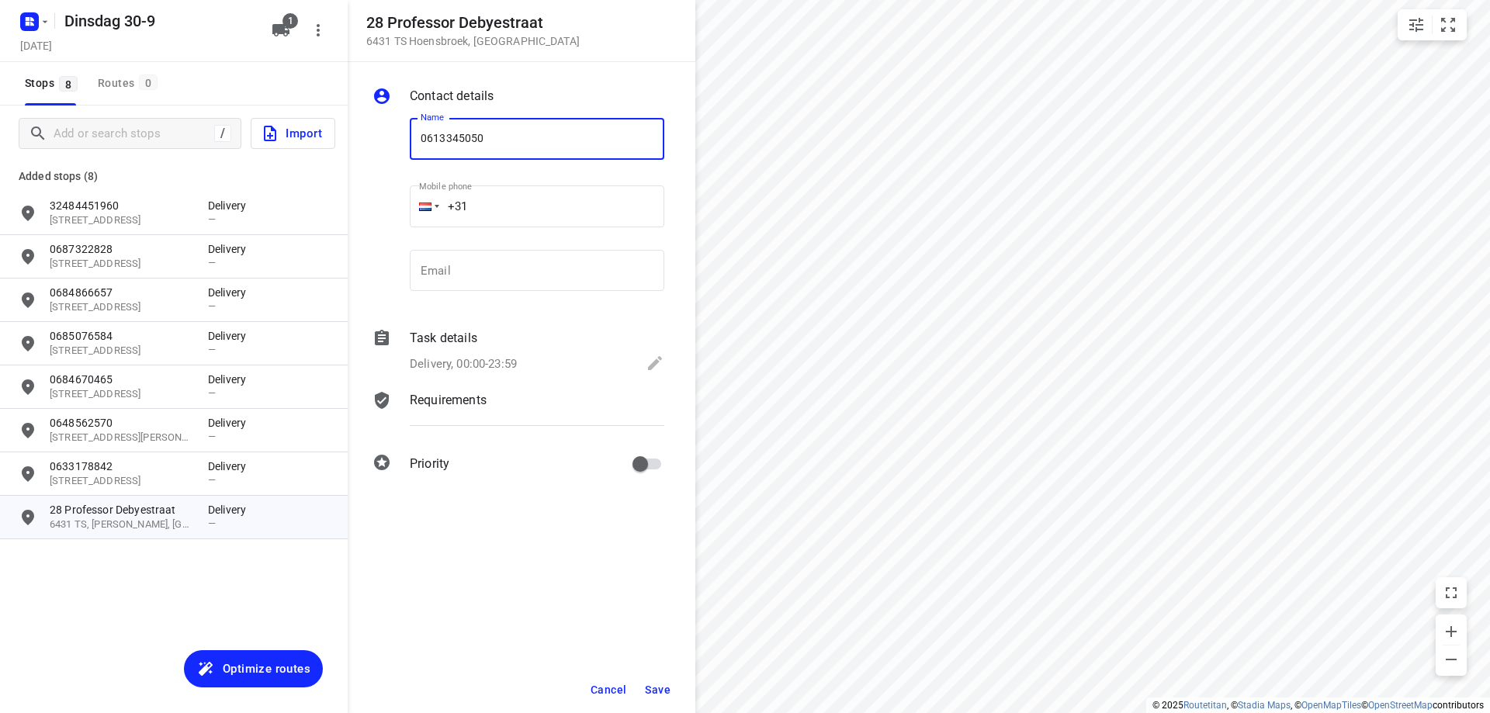
type input "0613345050"
click at [657, 680] on button "Save" at bounding box center [658, 690] width 38 height 28
